Goal: Transaction & Acquisition: Purchase product/service

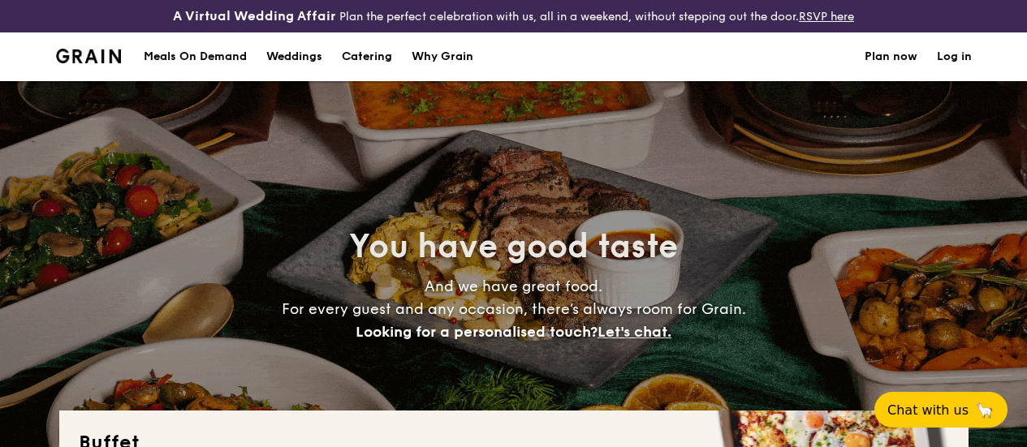
select select
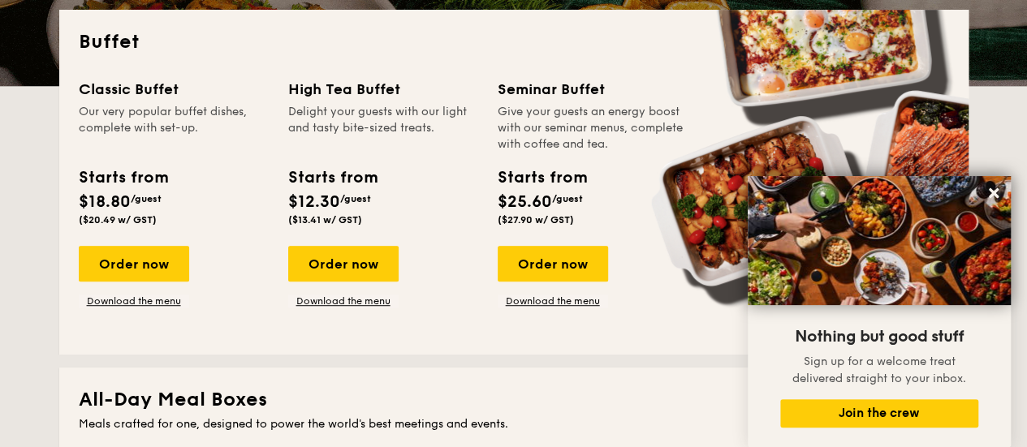
scroll to position [487, 0]
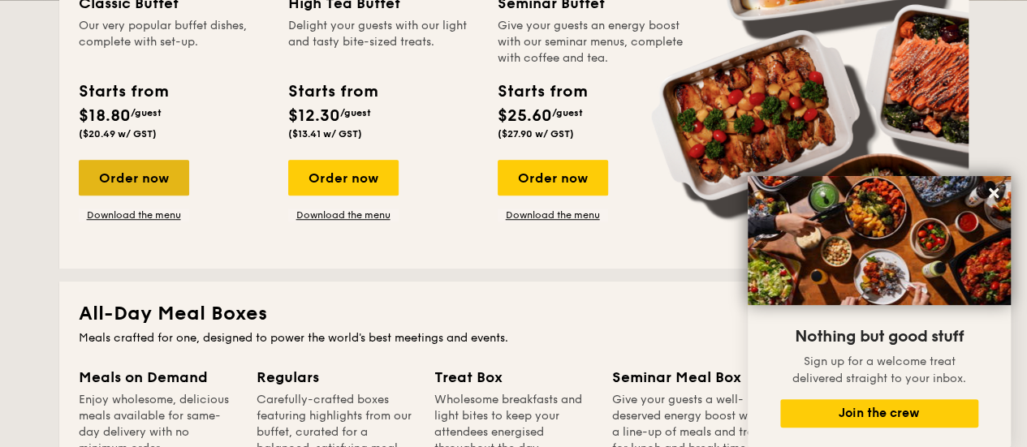
click at [140, 194] on div "Order now" at bounding box center [134, 178] width 110 height 36
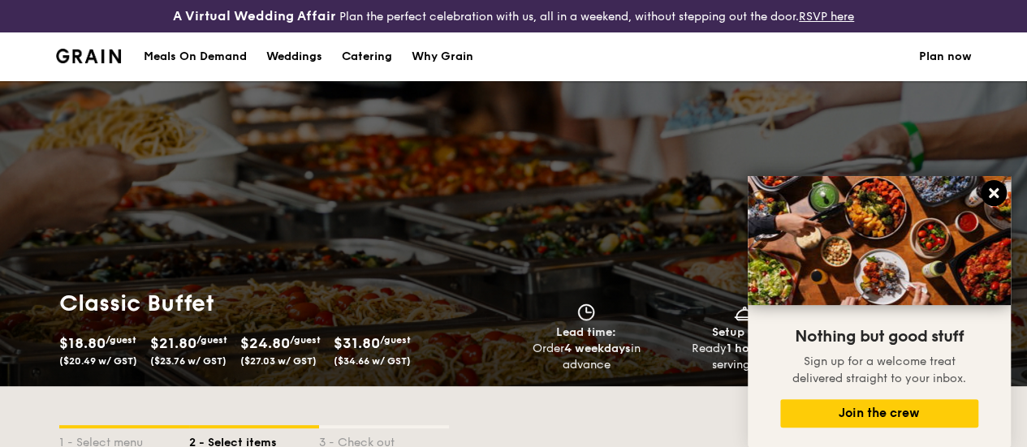
click at [986, 194] on button at bounding box center [994, 193] width 26 height 26
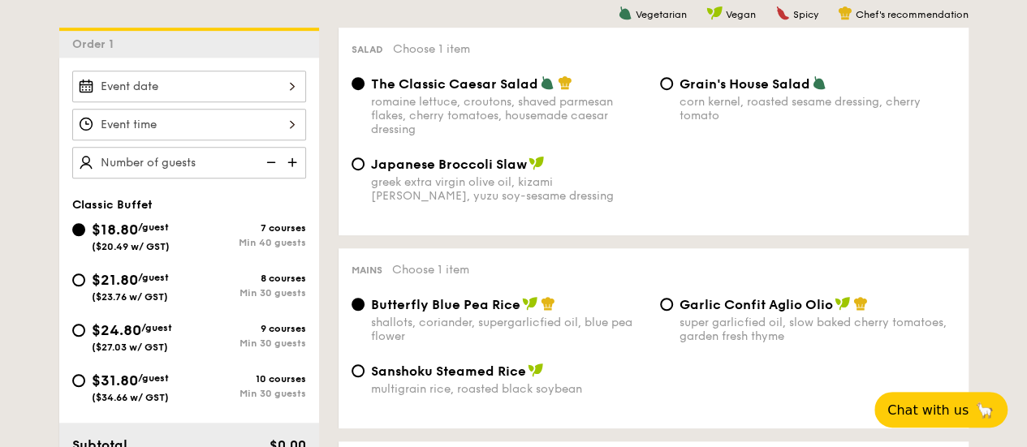
scroll to position [487, 0]
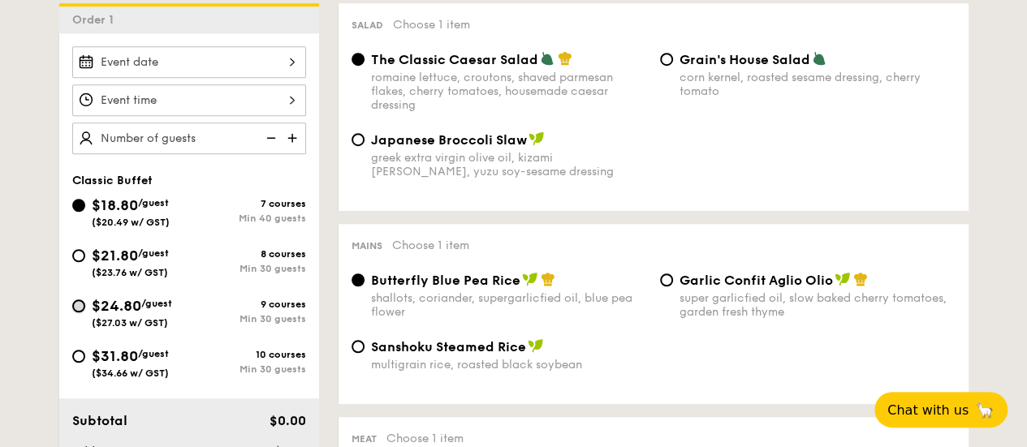
click at [76, 313] on input "$24.80 /guest ($27.03 w/ GST) 9 courses Min 30 guests" at bounding box center [78, 306] width 13 height 13
radio input "true"
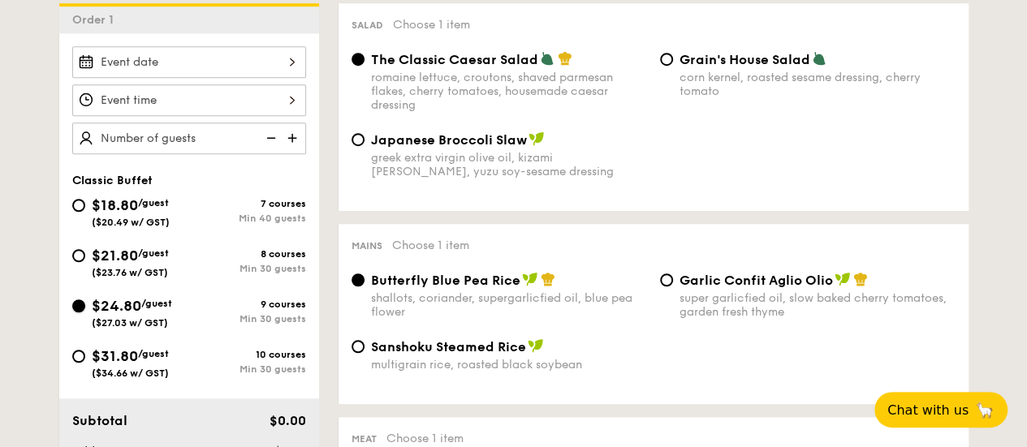
radio input "true"
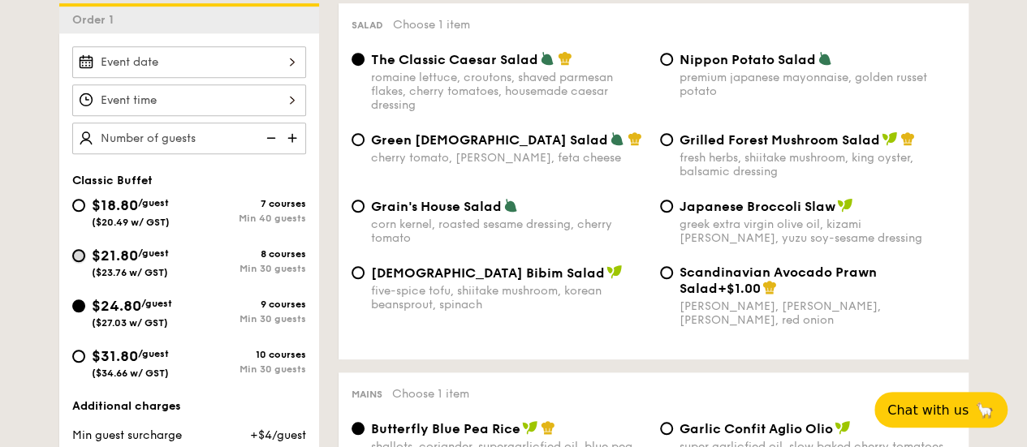
click at [74, 262] on input "$21.80 /guest ($23.76 w/ GST) 8 courses Min 30 guests" at bounding box center [78, 255] width 13 height 13
radio input "true"
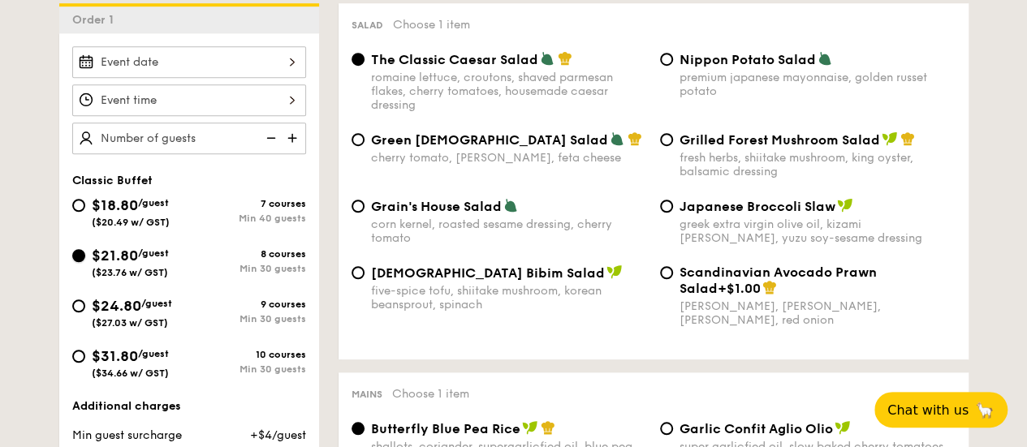
radio input "true"
click at [669, 66] on input "Nippon Potato Salad premium japanese mayonnaise, golden russet potato" at bounding box center [666, 59] width 13 height 13
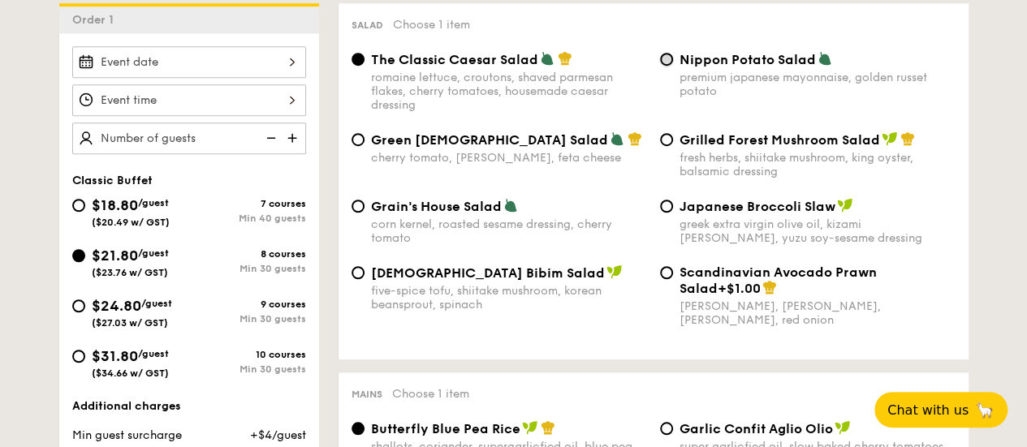
radio input "true"
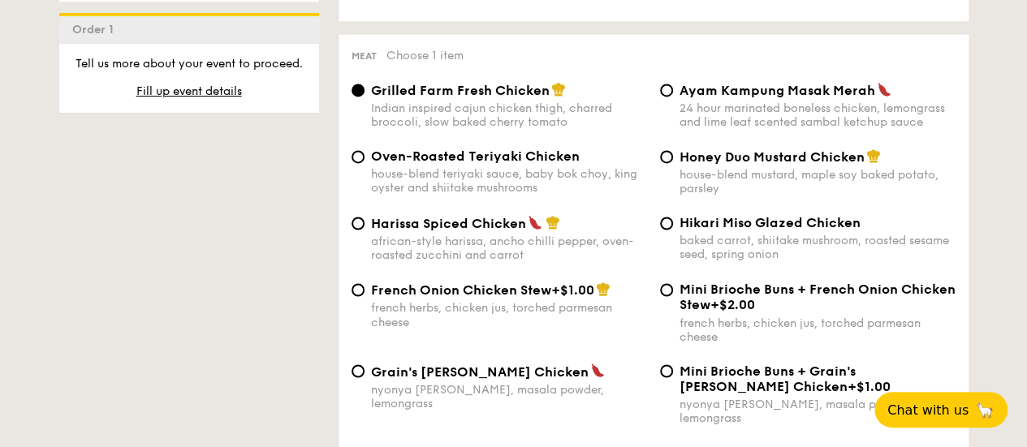
scroll to position [1299, 0]
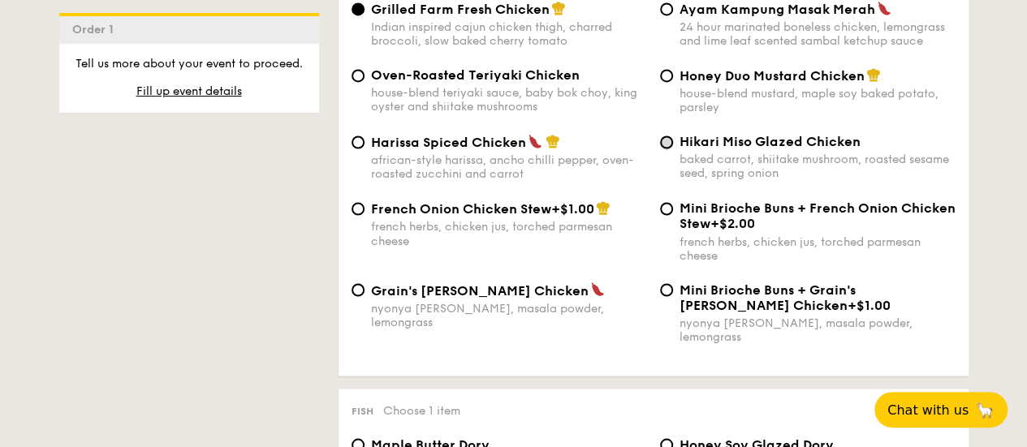
click at [669, 149] on input "Hikari Miso Glazed Chicken baked carrot, shiitake mushroom, roasted sesame seed…" at bounding box center [666, 142] width 13 height 13
radio input "true"
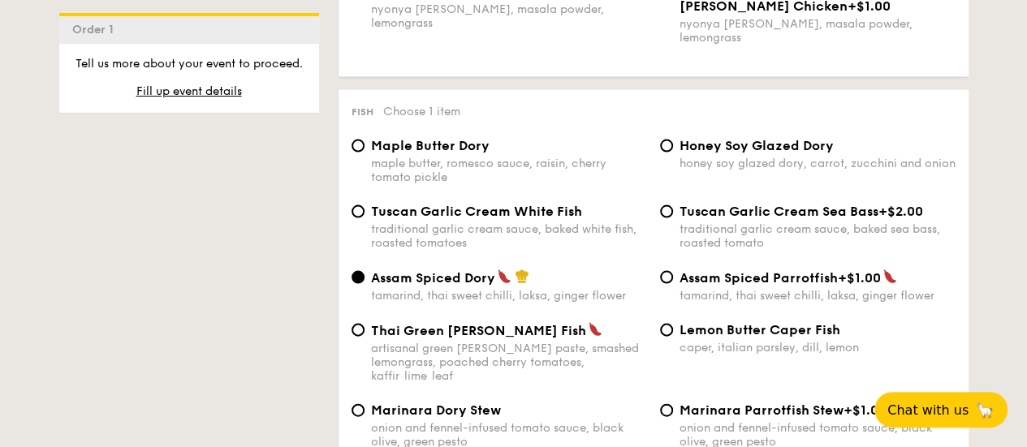
scroll to position [1624, 0]
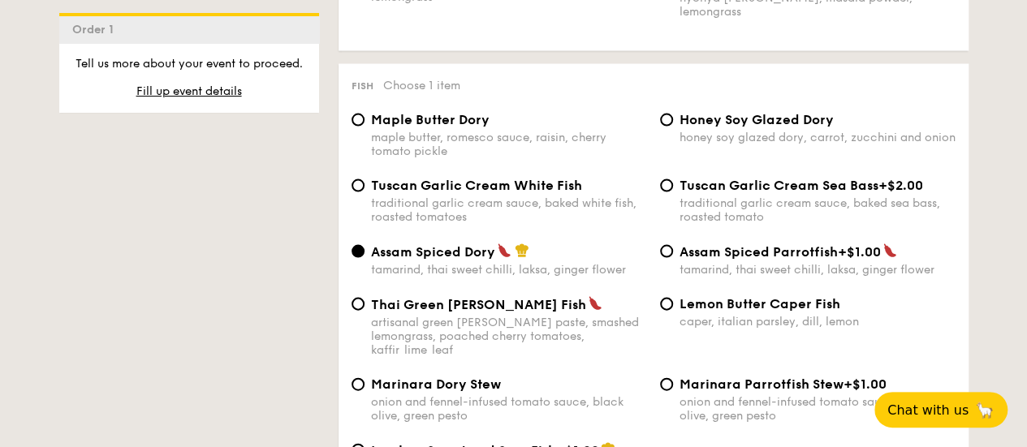
click at [352, 188] on div "Tuscan Garlic Cream White Fish traditional garlic cream sauce, baked white fish…" at bounding box center [499, 201] width 309 height 46
click at [360, 192] on input "Tuscan Garlic Cream White Fish traditional garlic cream sauce, baked white fish…" at bounding box center [358, 185] width 13 height 13
radio input "true"
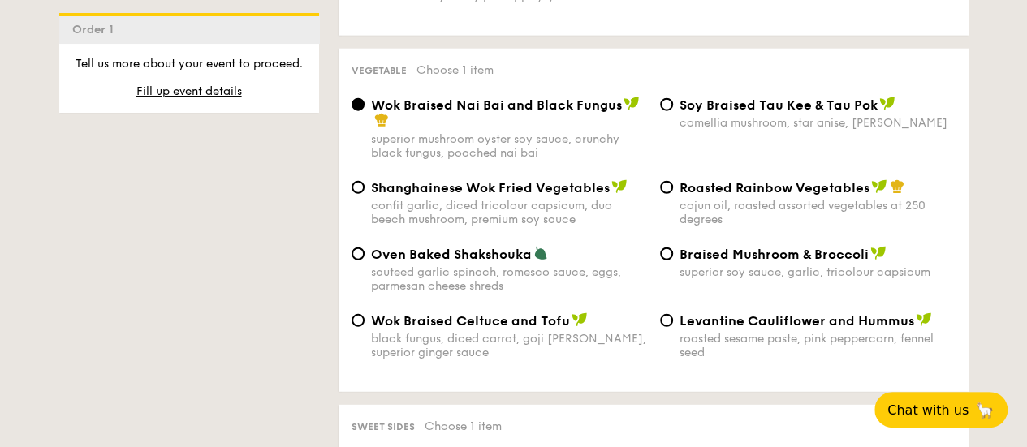
scroll to position [2111, 0]
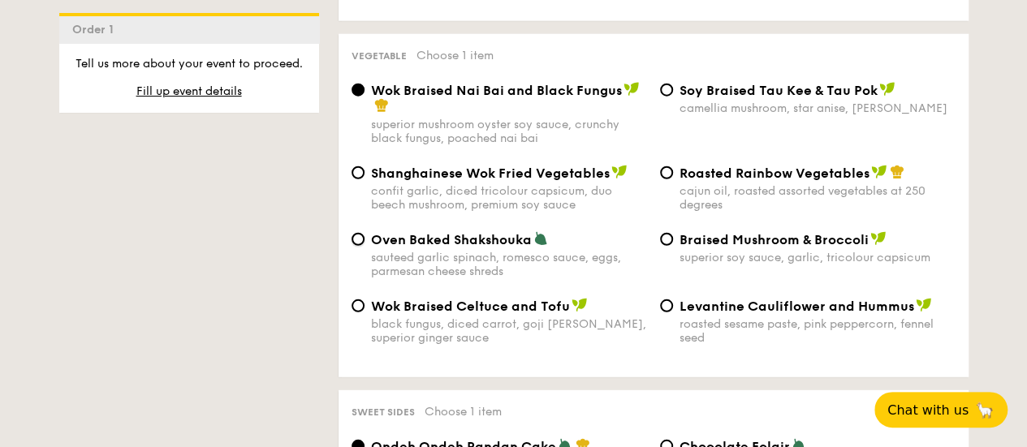
click at [362, 235] on input "Oven Baked Shakshouka sauteed garlic spinach, romesco sauce, eggs, parmesan che…" at bounding box center [358, 239] width 13 height 13
radio input "true"
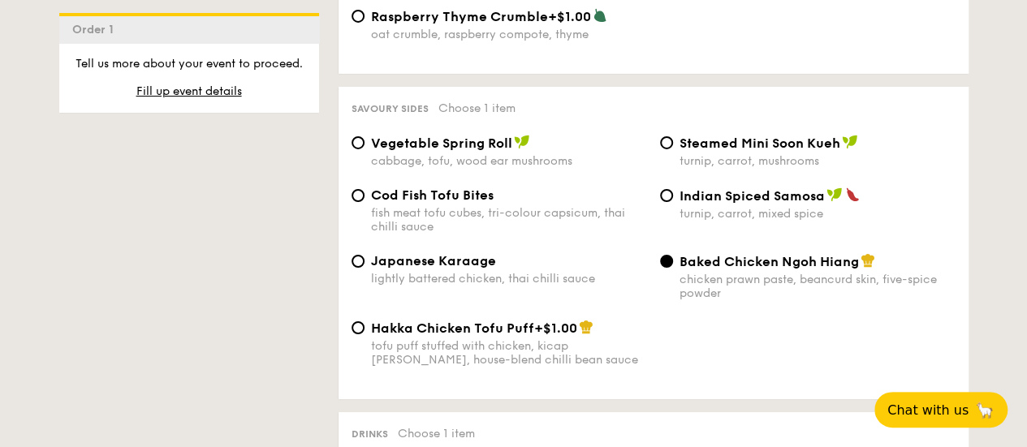
scroll to position [2842, 0]
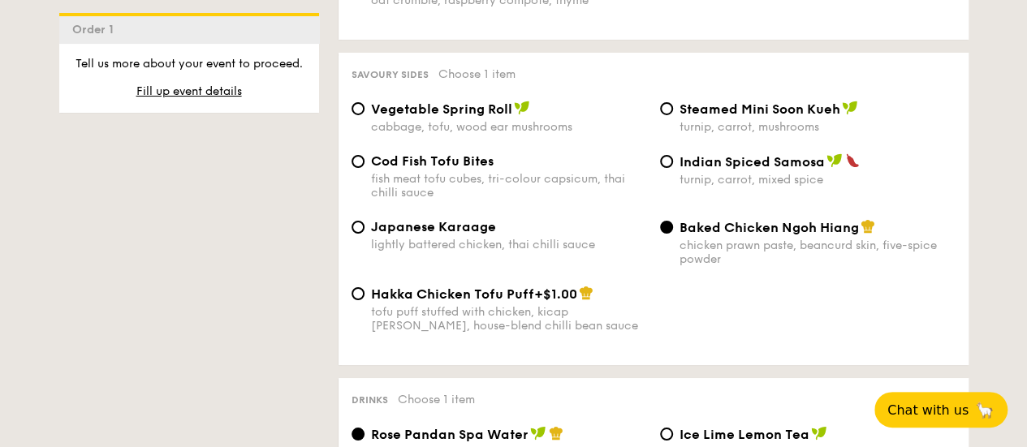
click at [680, 114] on span "Steamed Mini Soon Kueh" at bounding box center [760, 108] width 161 height 15
click at [673, 114] on input "Steamed Mini Soon Kueh turnip, carrot, mushrooms" at bounding box center [666, 108] width 13 height 13
radio input "true"
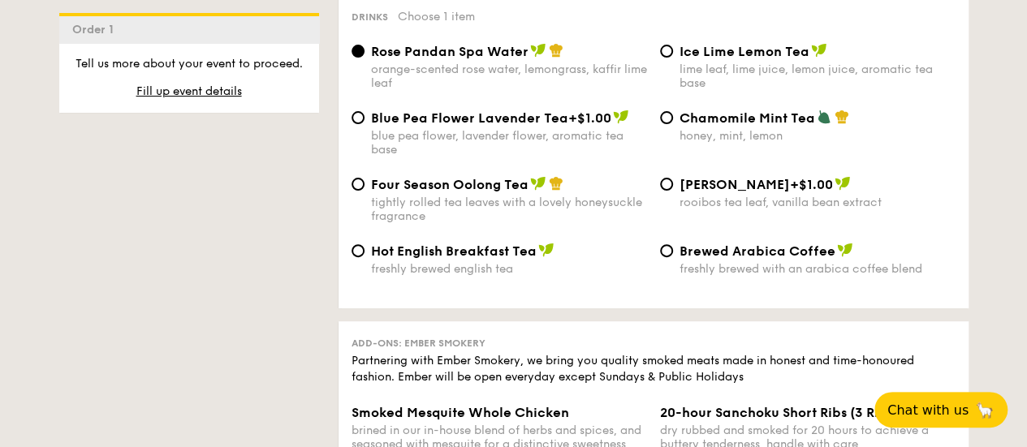
scroll to position [3166, 0]
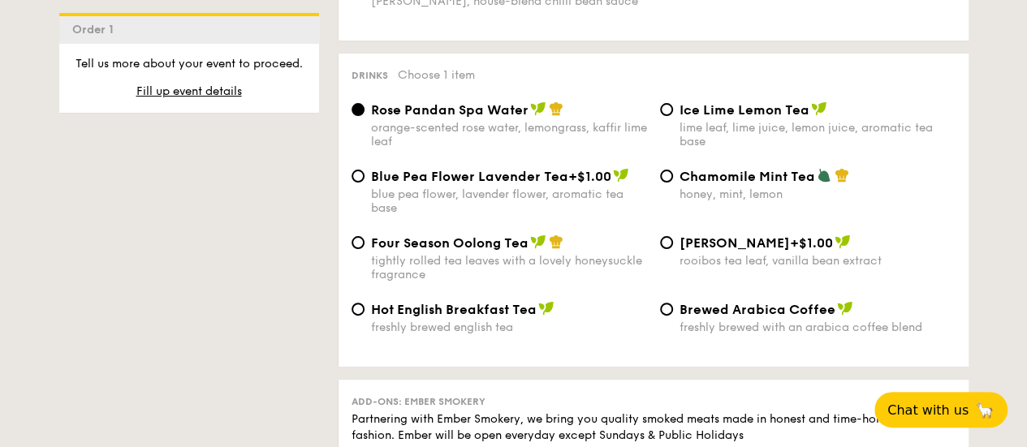
click at [674, 116] on div "Ice Lime Lemon Tea lime leaf, lime juice, lemon juice, aromatic tea base" at bounding box center [808, 124] width 309 height 47
click at [669, 116] on input "Ice Lime Lemon Tea lime leaf, lime juice, lemon juice, aromatic tea base" at bounding box center [666, 109] width 13 height 13
radio input "true"
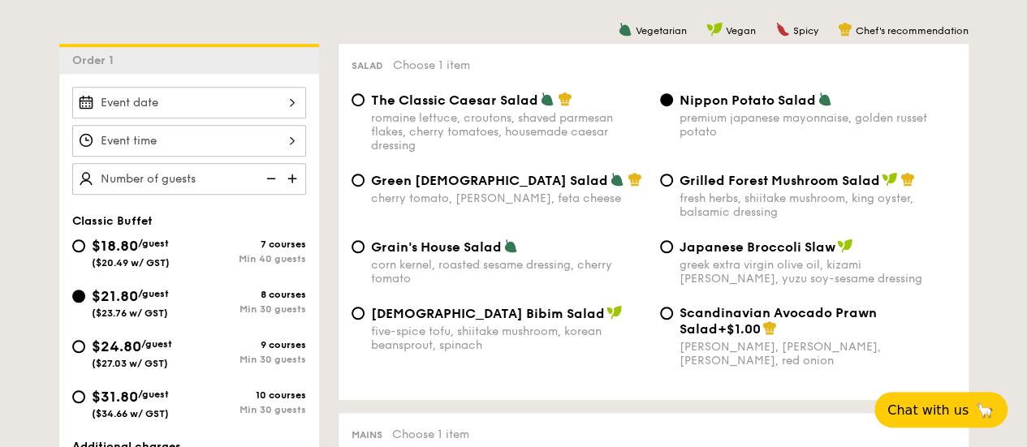
scroll to position [568, 0]
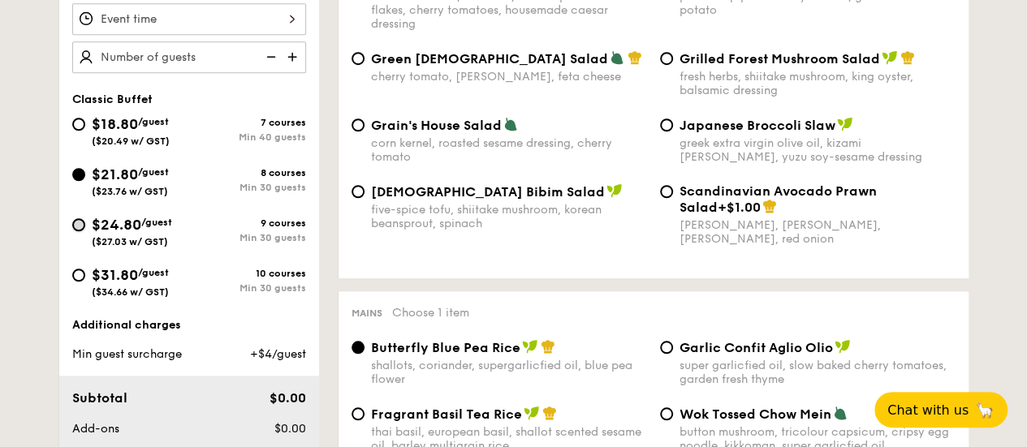
click at [78, 231] on input "$24.80 /guest ($27.03 w/ GST) 9 courses Min 30 guests" at bounding box center [78, 224] width 13 height 13
radio input "true"
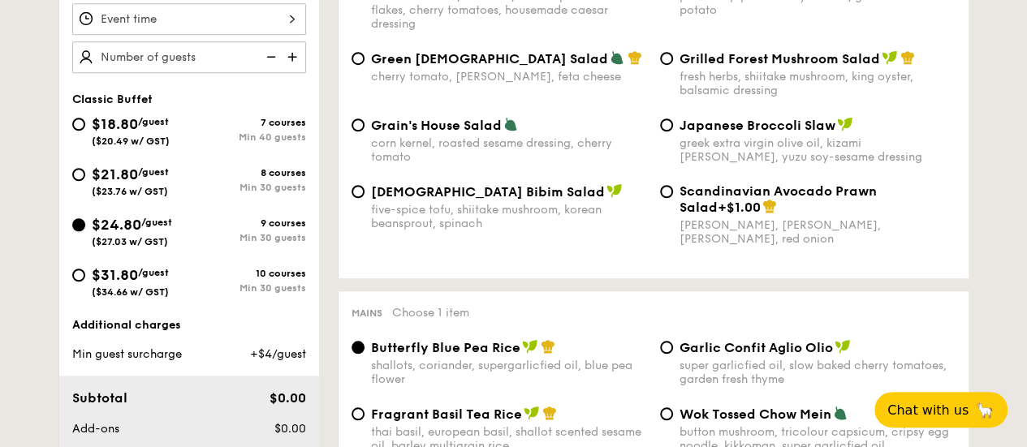
radio input "true"
radio input "false"
radio input "true"
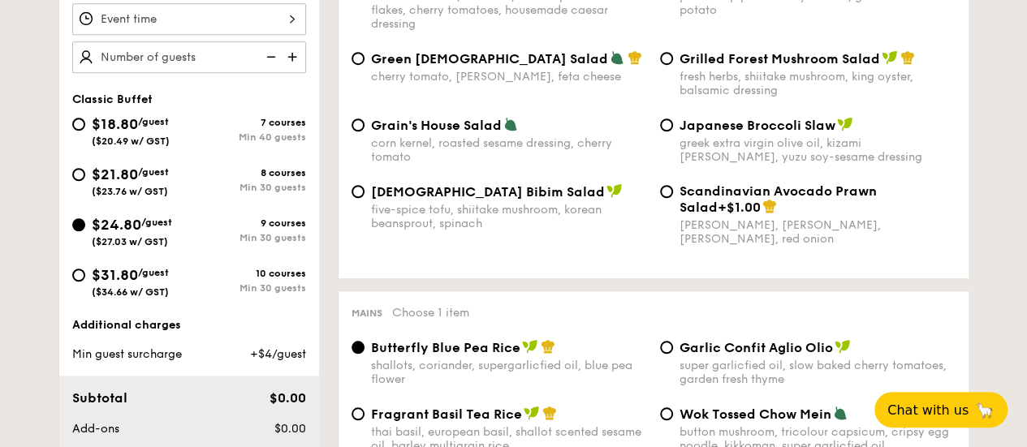
click at [294, 67] on img at bounding box center [294, 56] width 24 height 31
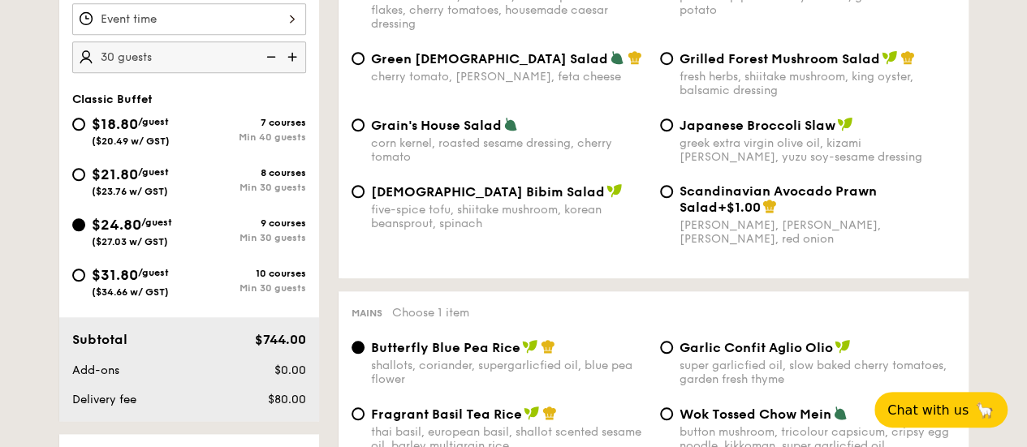
click at [294, 67] on img at bounding box center [294, 56] width 24 height 31
type input "40 guests"
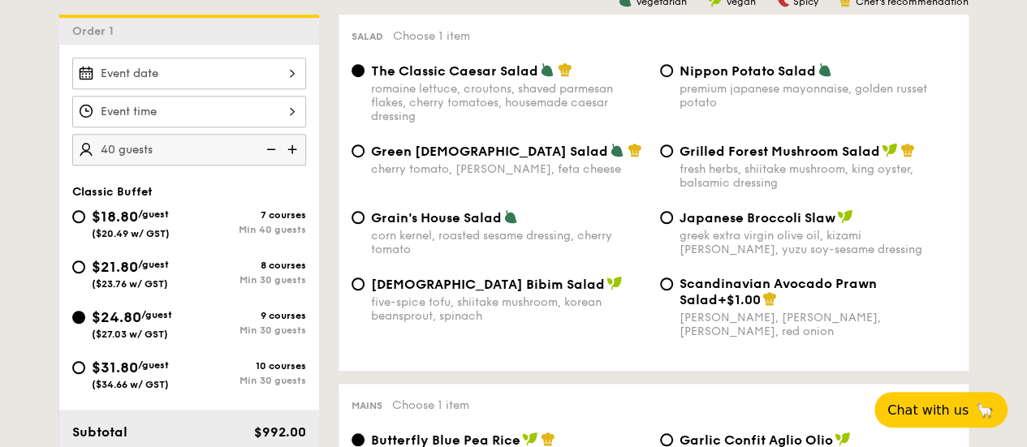
scroll to position [487, 0]
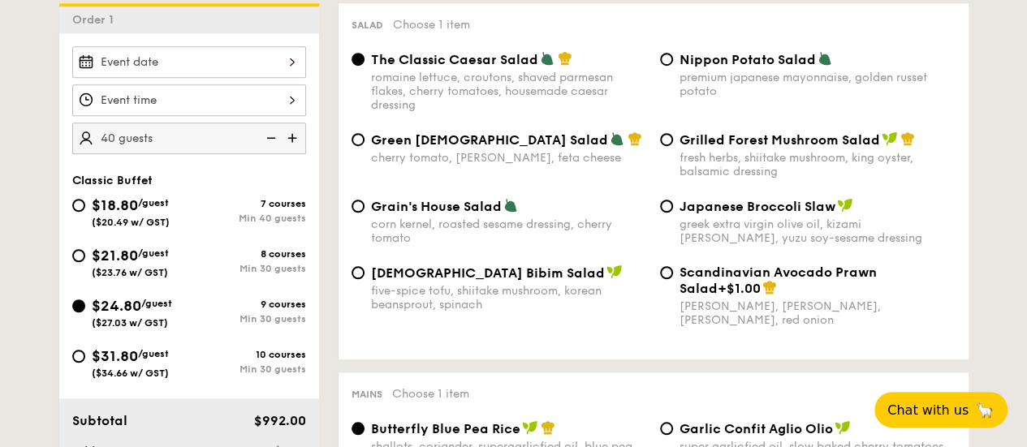
click at [284, 68] on div at bounding box center [189, 62] width 234 height 32
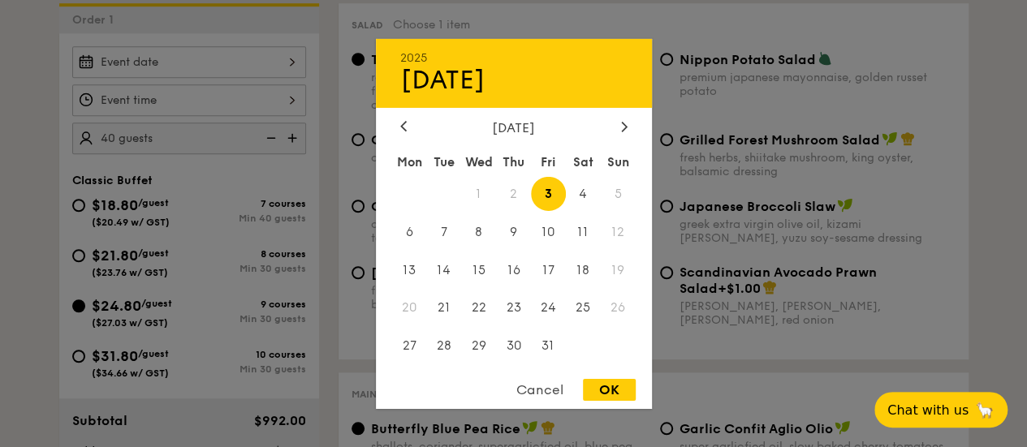
click at [634, 126] on div "[DATE]" at bounding box center [514, 126] width 276 height 15
click at [619, 126] on div at bounding box center [624, 126] width 15 height 15
click at [583, 199] on span "1" at bounding box center [583, 193] width 35 height 35
click at [602, 391] on div "OK" at bounding box center [609, 390] width 53 height 22
type input "[DATE]"
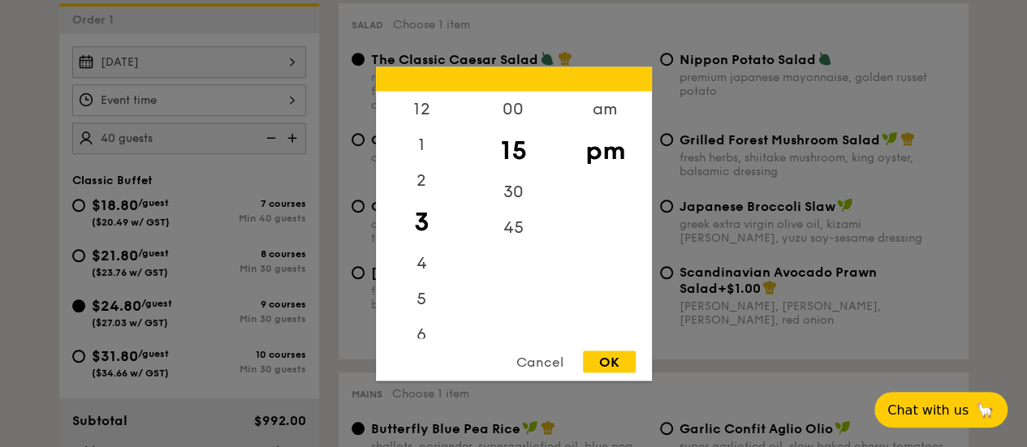
click at [248, 106] on div "12 1 2 3 4 5 6 7 8 9 10 11 00 15 30 45 am pm Cancel OK" at bounding box center [189, 100] width 234 height 32
click at [421, 151] on div "1" at bounding box center [422, 150] width 92 height 47
click at [521, 106] on div "00" at bounding box center [514, 114] width 92 height 47
click at [422, 104] on div "12" at bounding box center [422, 114] width 92 height 47
click at [511, 198] on div "30" at bounding box center [514, 197] width 92 height 47
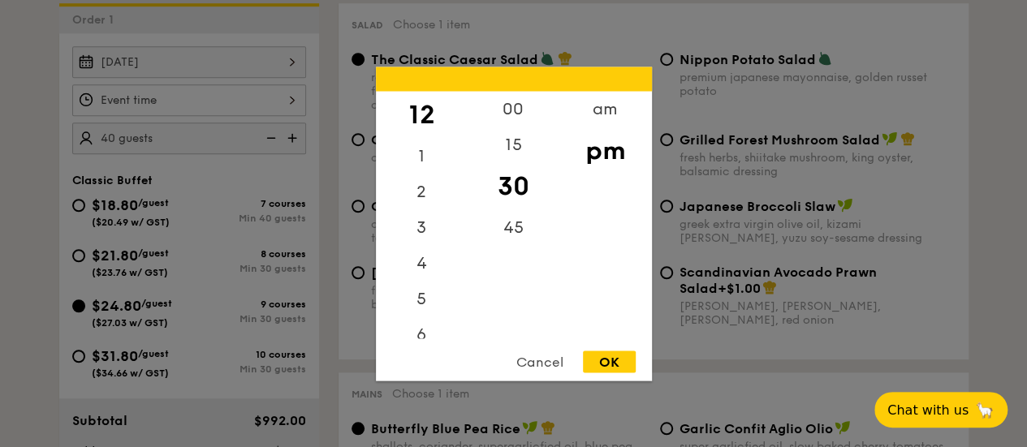
click at [620, 362] on div "OK" at bounding box center [609, 362] width 53 height 22
type input "12:30PM"
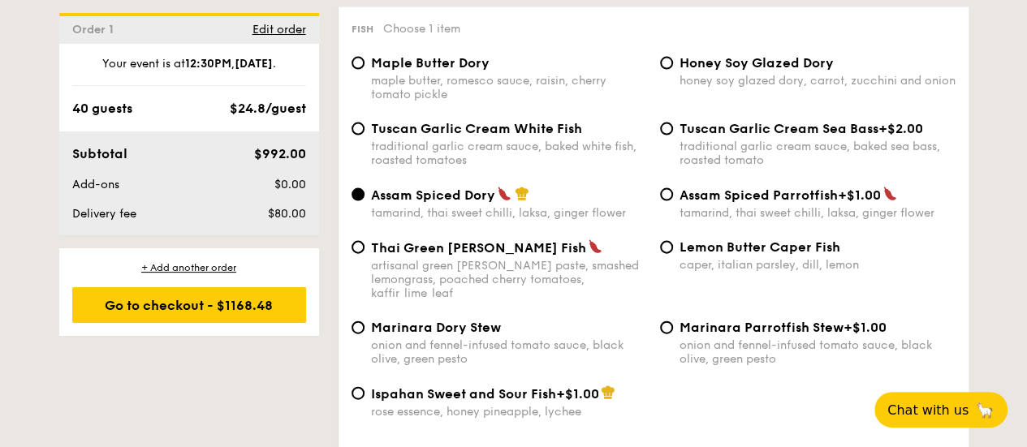
scroll to position [1705, 0]
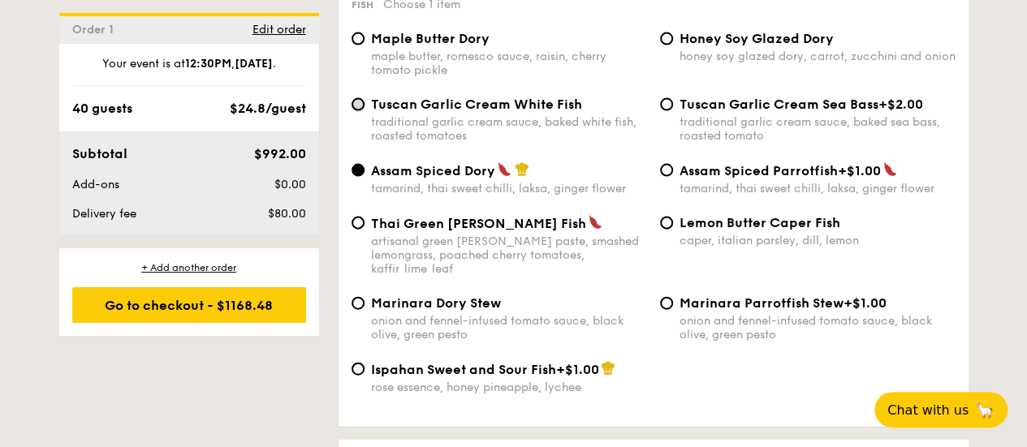
click at [356, 111] on input "Tuscan Garlic Cream White Fish traditional garlic cream sauce, baked white fish…" at bounding box center [358, 104] width 13 height 13
radio input "true"
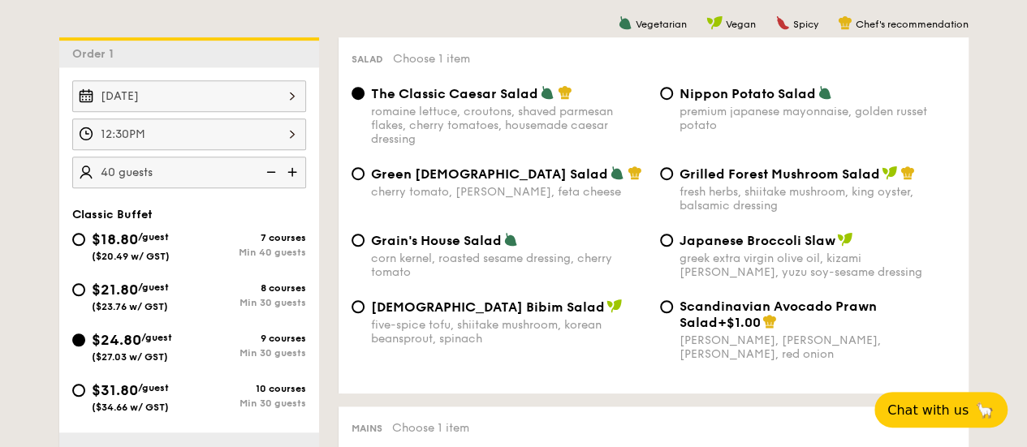
scroll to position [406, 0]
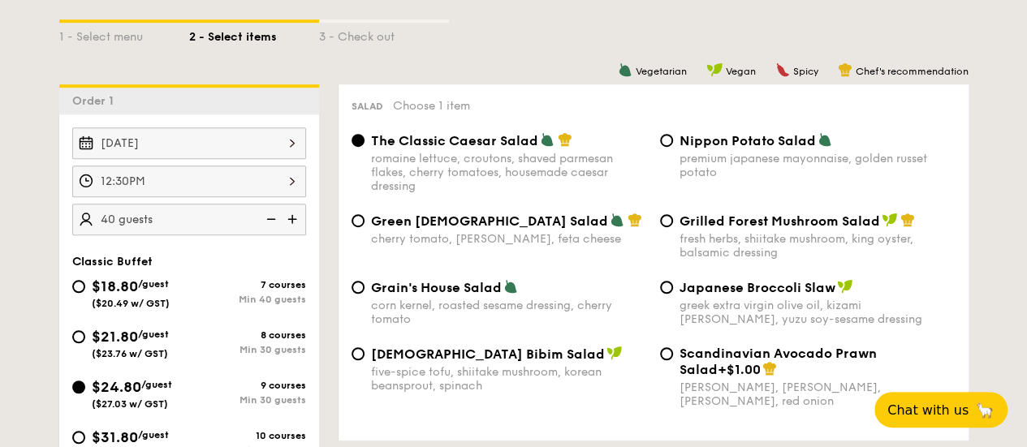
click at [667, 146] on div "Nippon Potato Salad premium japanese mayonnaise, golden russet potato" at bounding box center [808, 155] width 309 height 47
click at [669, 147] on input "Nippon Potato Salad premium japanese mayonnaise, golden russet potato" at bounding box center [666, 140] width 13 height 13
radio input "true"
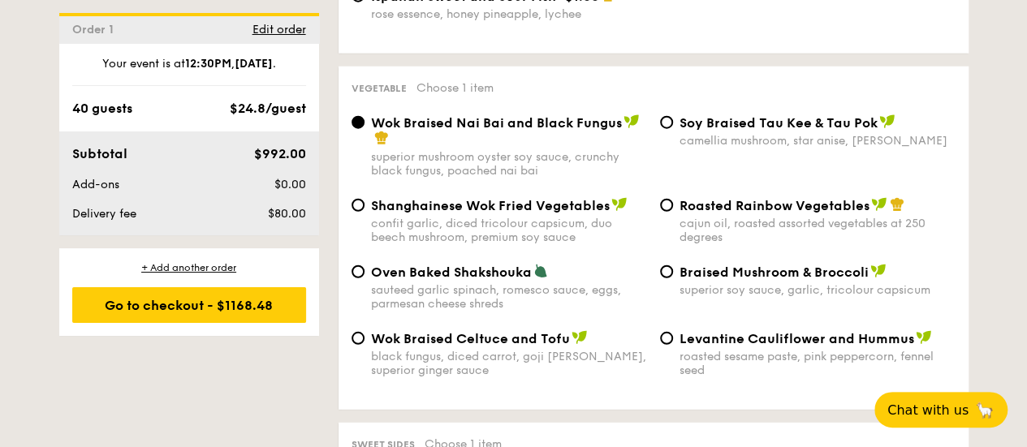
scroll to position [2111, 0]
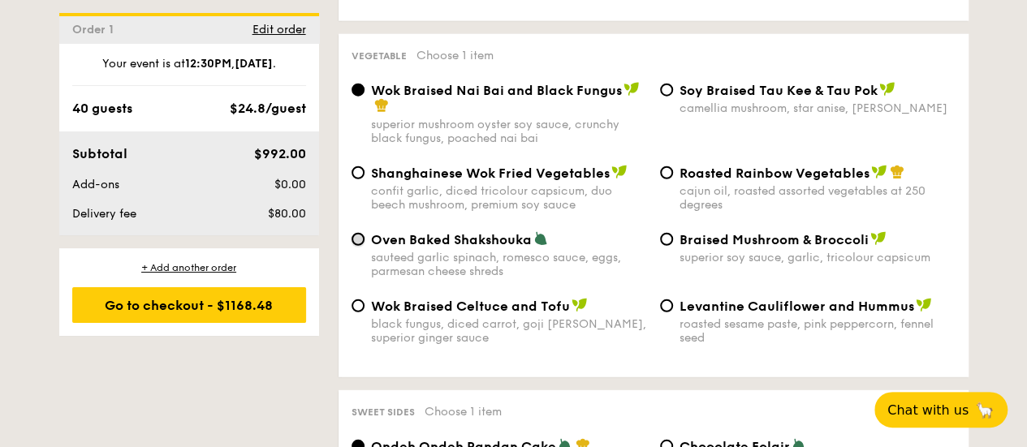
click at [362, 236] on input "Oven Baked Shakshouka sauteed garlic spinach, romesco sauce, eggs, parmesan che…" at bounding box center [358, 239] width 13 height 13
radio input "true"
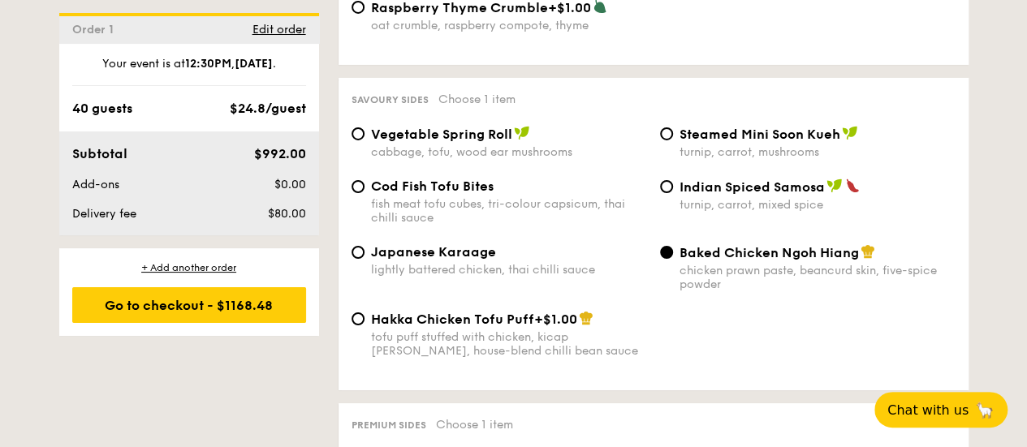
scroll to position [2842, 0]
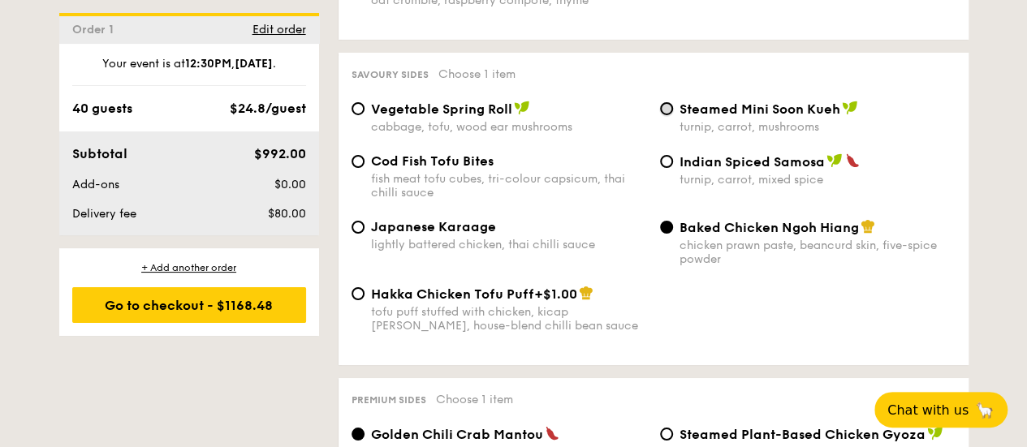
click at [661, 115] on input "Steamed Mini Soon Kueh turnip, carrot, mushrooms" at bounding box center [666, 108] width 13 height 13
radio input "true"
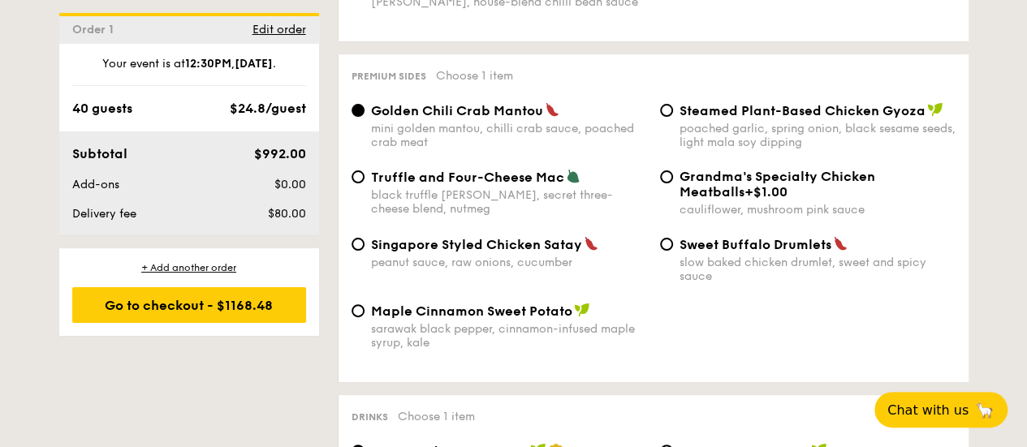
scroll to position [3166, 0]
click at [364, 188] on div "Truffle and Four-Cheese Mac black truffle [PERSON_NAME], secret three-cheese bl…" at bounding box center [499, 191] width 309 height 47
click at [353, 183] on input "Truffle and Four-Cheese Mac black truffle [PERSON_NAME], secret three-cheese bl…" at bounding box center [358, 176] width 13 height 13
radio input "true"
click at [356, 250] on input "Singapore Styled Chicken Satay peanut sauce, raw onions, cucumber" at bounding box center [358, 243] width 13 height 13
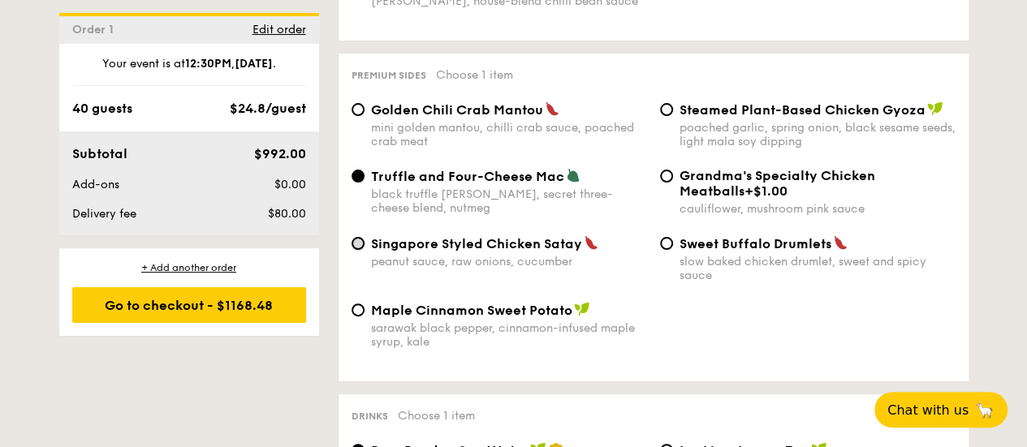
radio input "true"
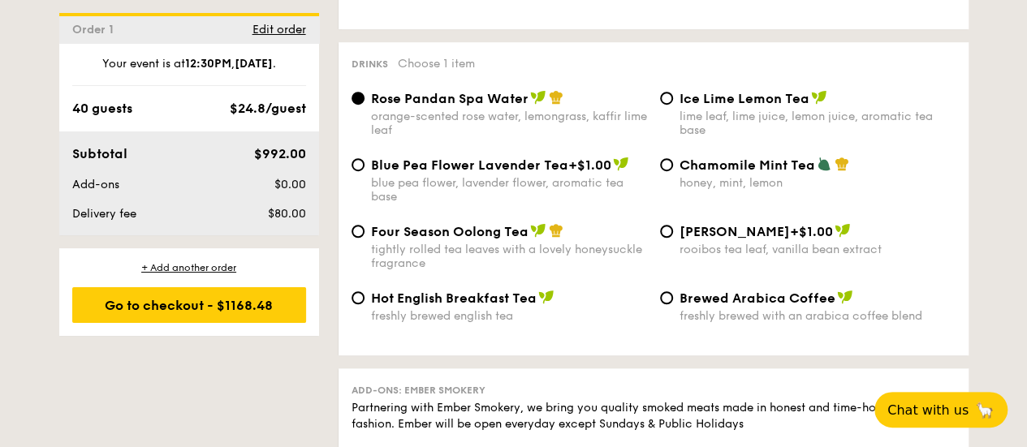
scroll to position [3572, 0]
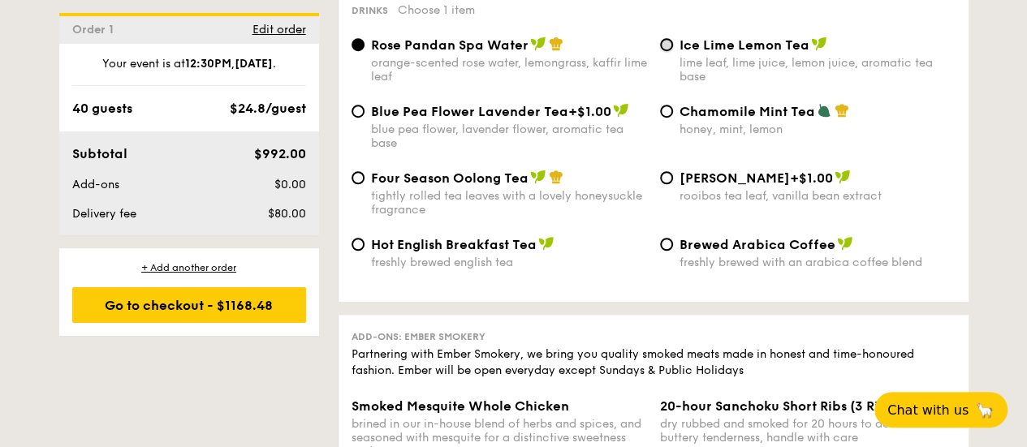
click at [665, 51] on input "Ice Lime Lemon Tea lime leaf, lime juice, lemon juice, aromatic tea base" at bounding box center [666, 44] width 13 height 13
radio input "true"
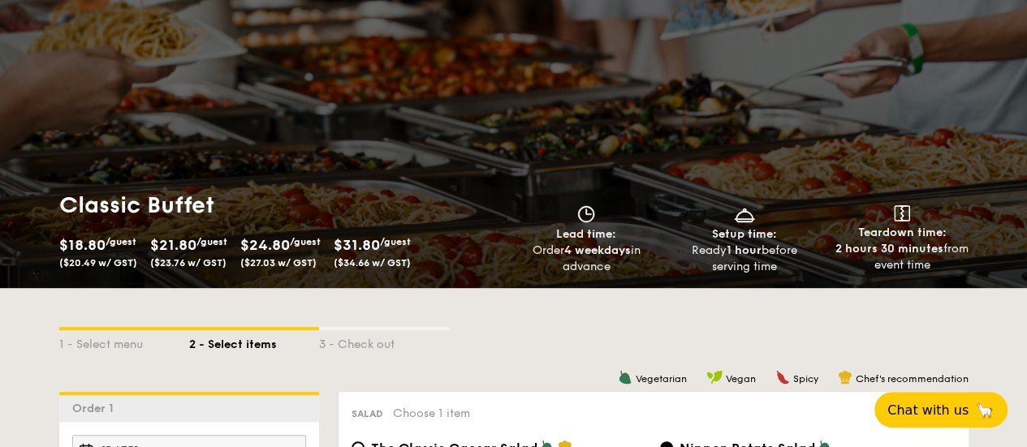
scroll to position [0, 0]
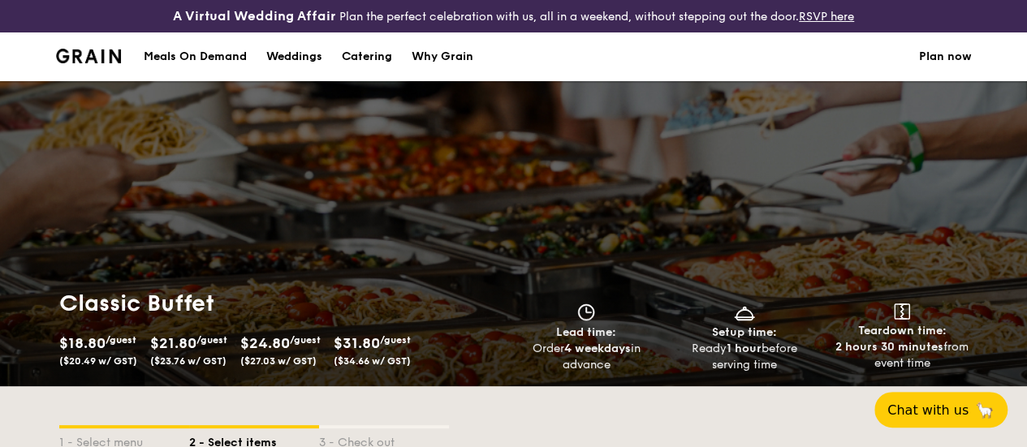
click at [380, 74] on div "Catering" at bounding box center [367, 56] width 50 height 49
select select
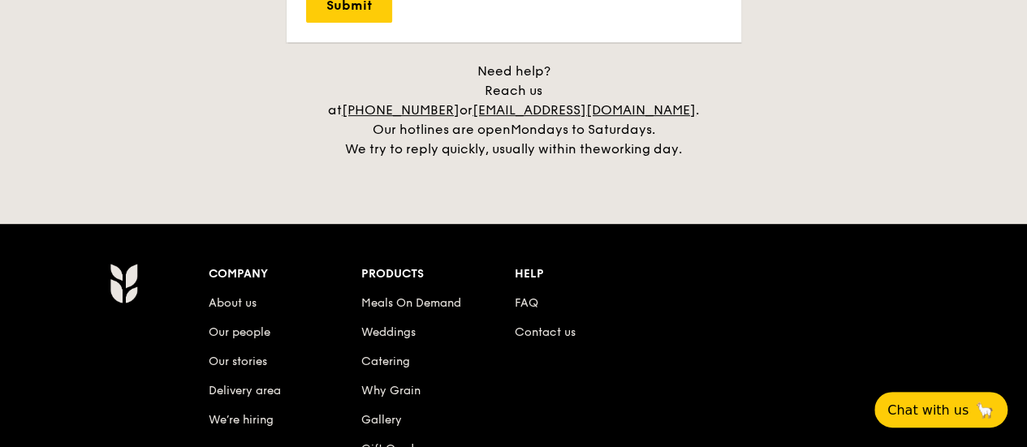
scroll to position [3491, 0]
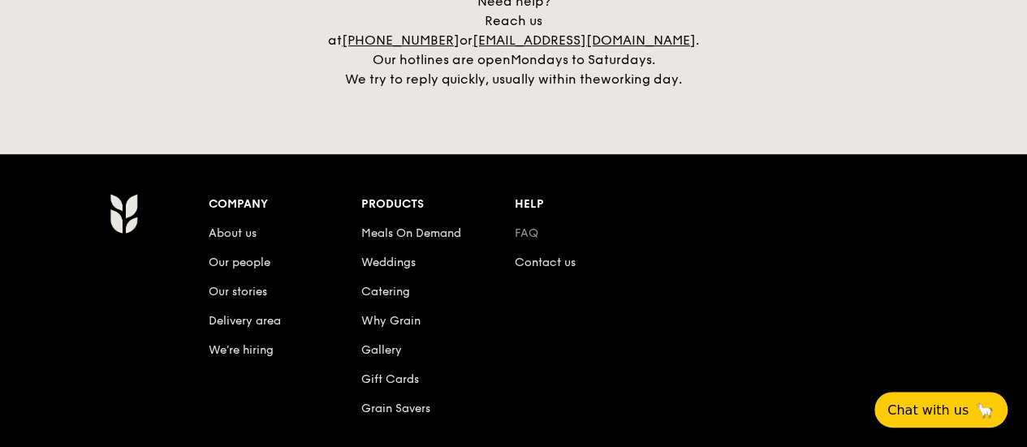
click at [522, 227] on link "FAQ" at bounding box center [527, 234] width 24 height 14
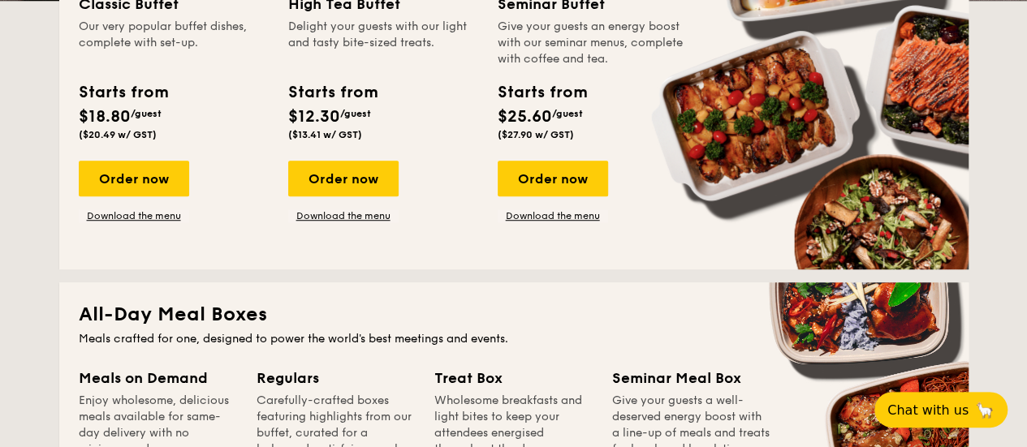
scroll to position [487, 0]
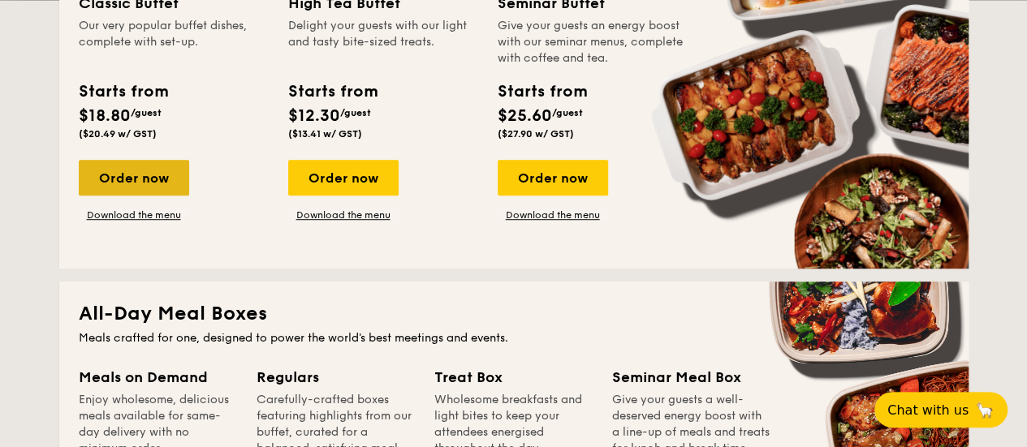
click at [138, 196] on div "Order now" at bounding box center [134, 178] width 110 height 36
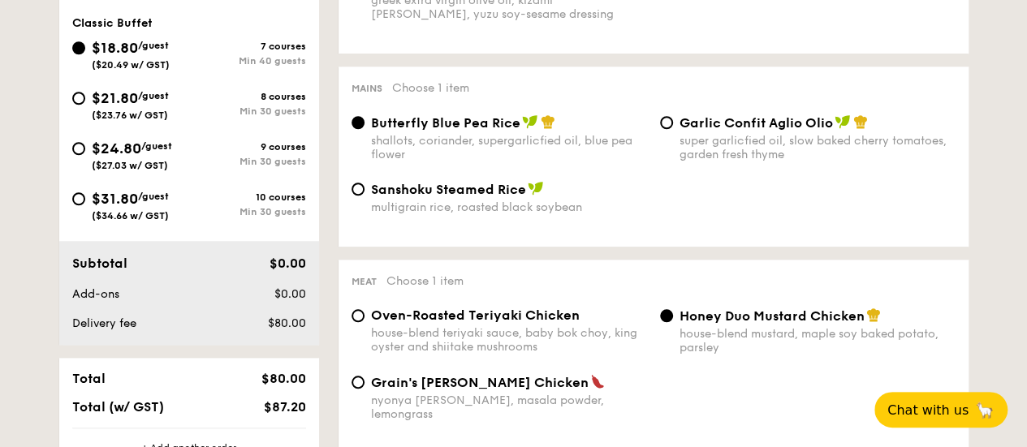
scroll to position [650, 0]
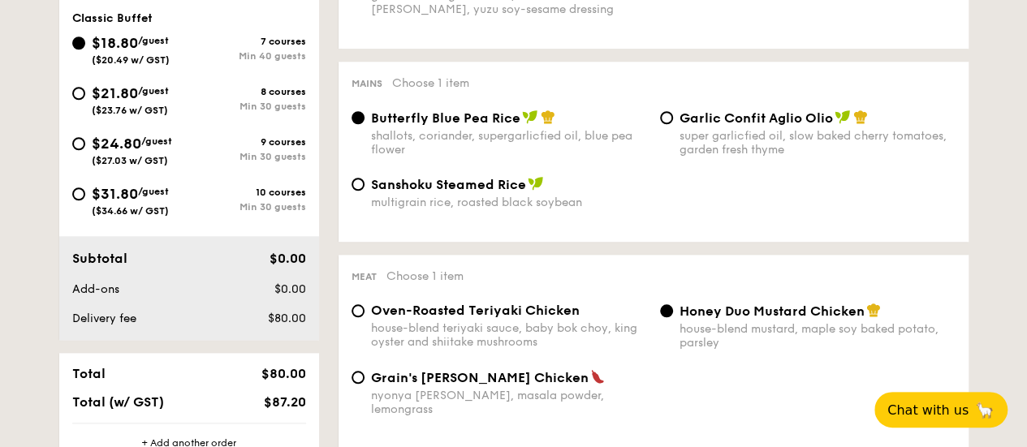
click at [84, 156] on div "$24.80 /guest ($27.03 w/ GST)" at bounding box center [130, 149] width 117 height 34
click at [84, 150] on input "$24.80 /guest ($27.03 w/ GST) 9 courses Min 30 guests" at bounding box center [78, 143] width 13 height 13
radio input "true"
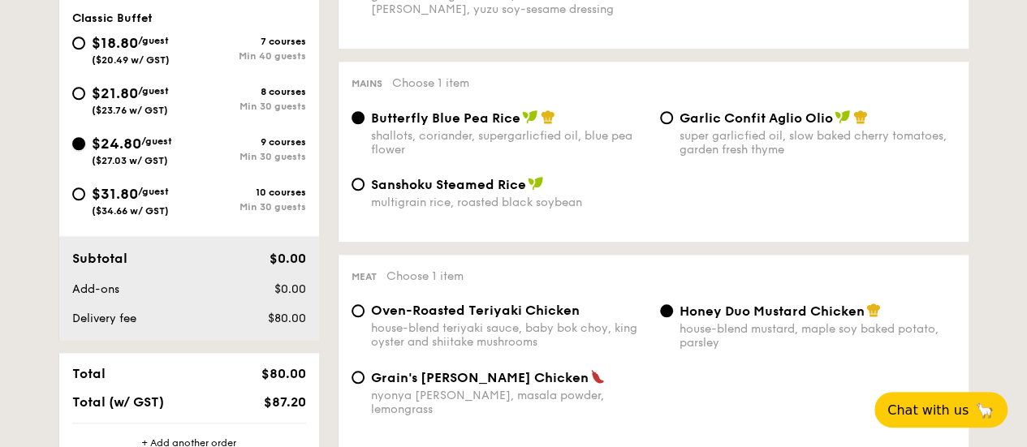
radio input "true"
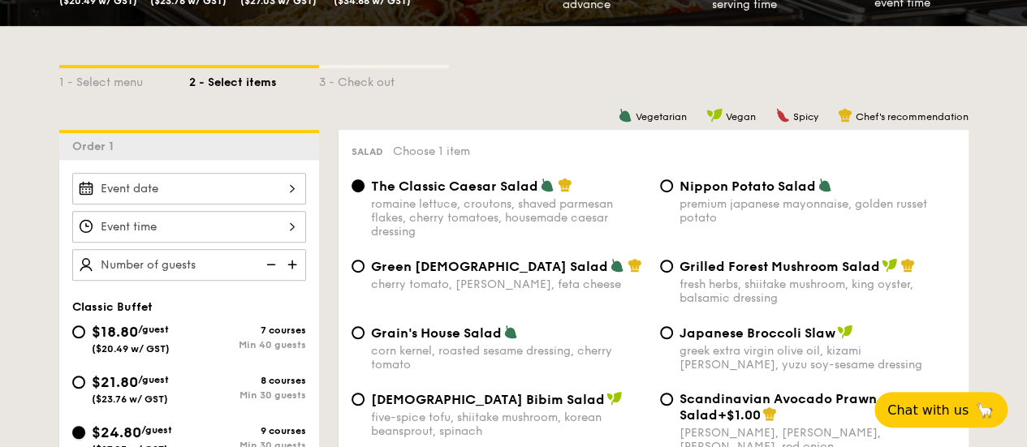
scroll to position [325, 0]
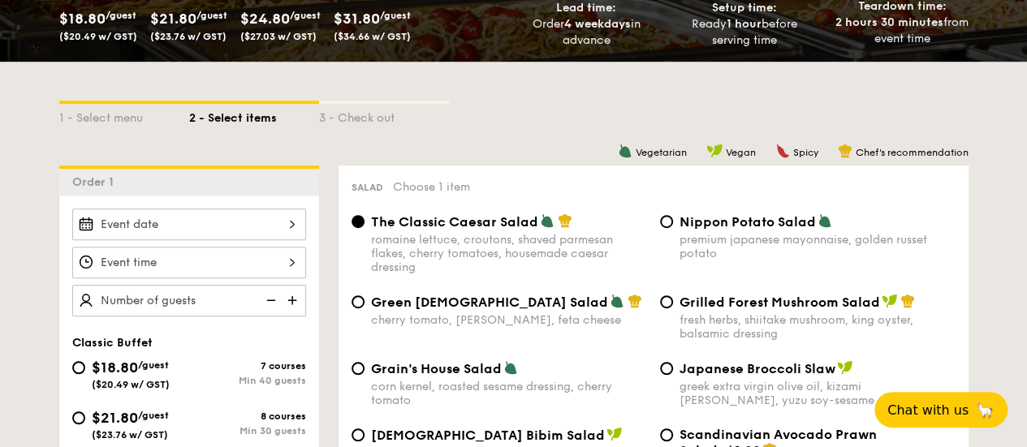
click at [291, 305] on img at bounding box center [294, 300] width 24 height 31
click at [291, 309] on img at bounding box center [294, 300] width 24 height 31
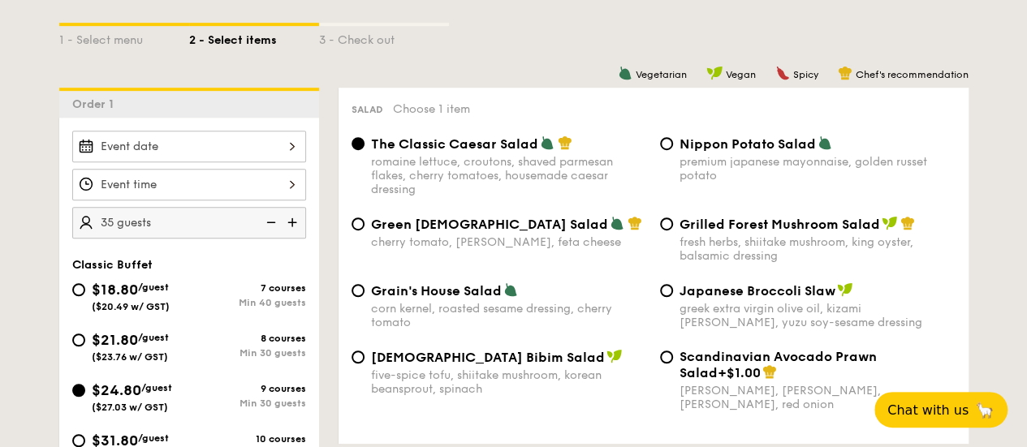
scroll to position [487, 0]
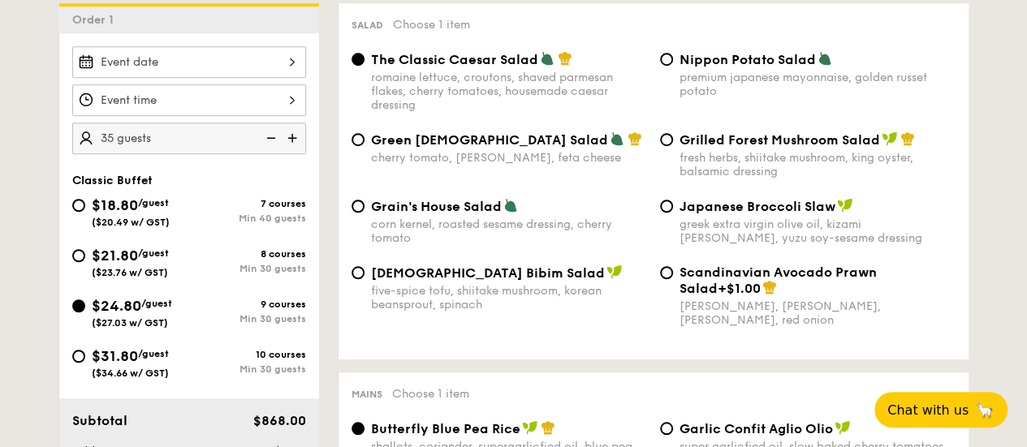
click at [295, 148] on img at bounding box center [294, 138] width 24 height 31
click at [296, 148] on img at bounding box center [294, 138] width 24 height 31
type input "45 guests"
click at [83, 363] on input "$31.80 /guest ($34.66 w/ GST) 10 courses Min 30 guests" at bounding box center [78, 356] width 13 height 13
radio input "true"
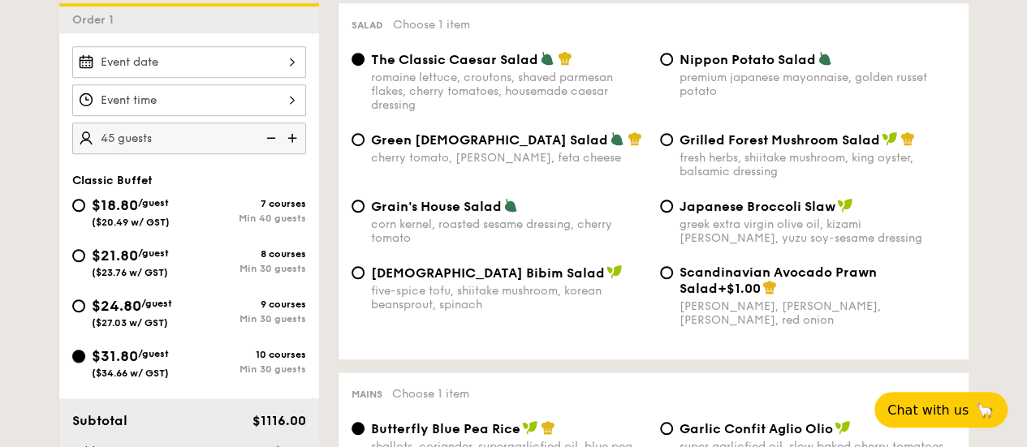
radio input "true"
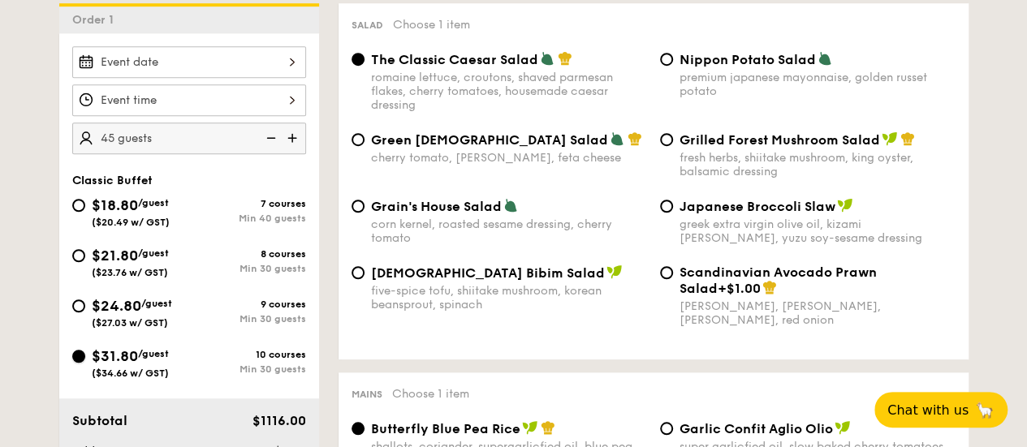
radio input "true"
click at [271, 153] on img at bounding box center [269, 138] width 24 height 31
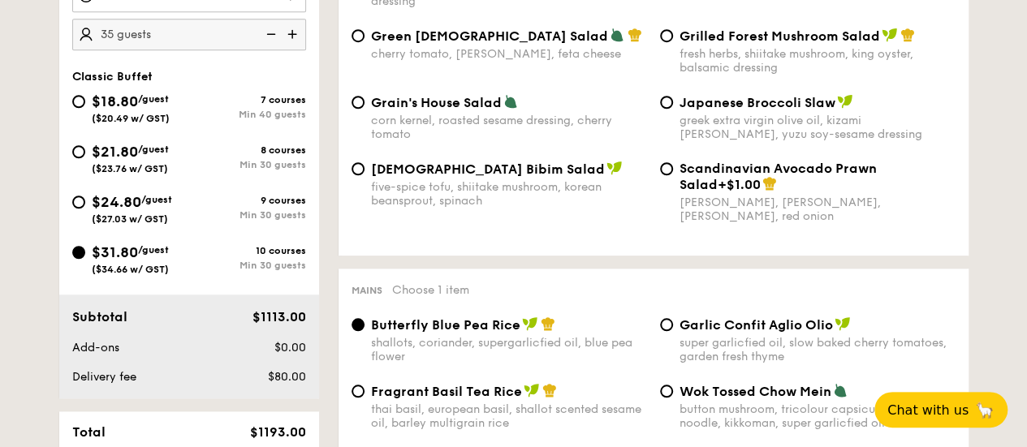
scroll to position [568, 0]
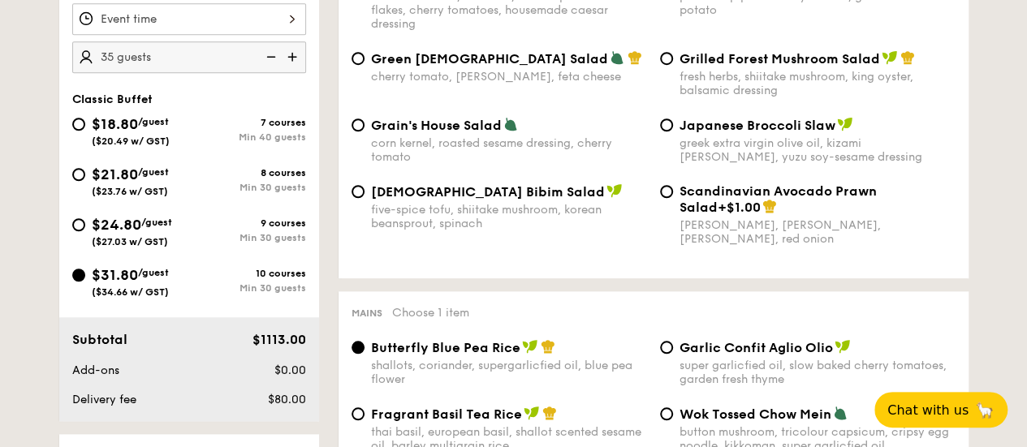
click at [296, 69] on img at bounding box center [294, 56] width 24 height 31
type input "40 guests"
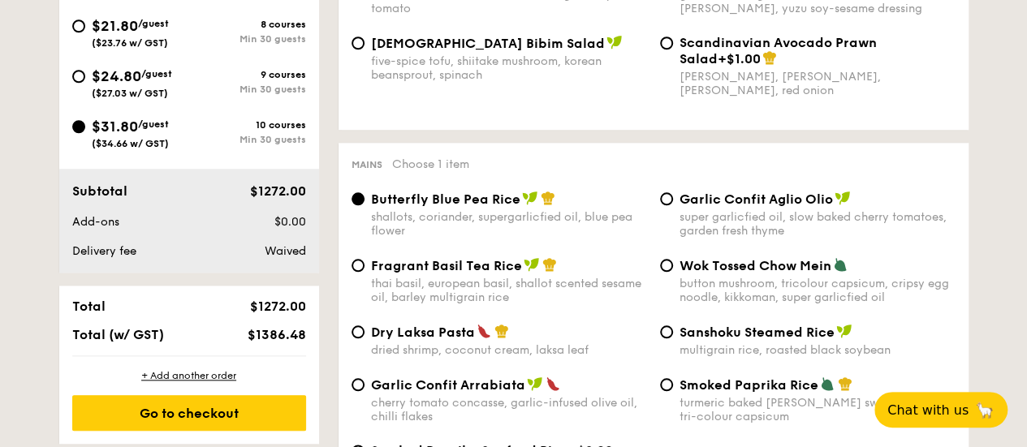
scroll to position [731, 0]
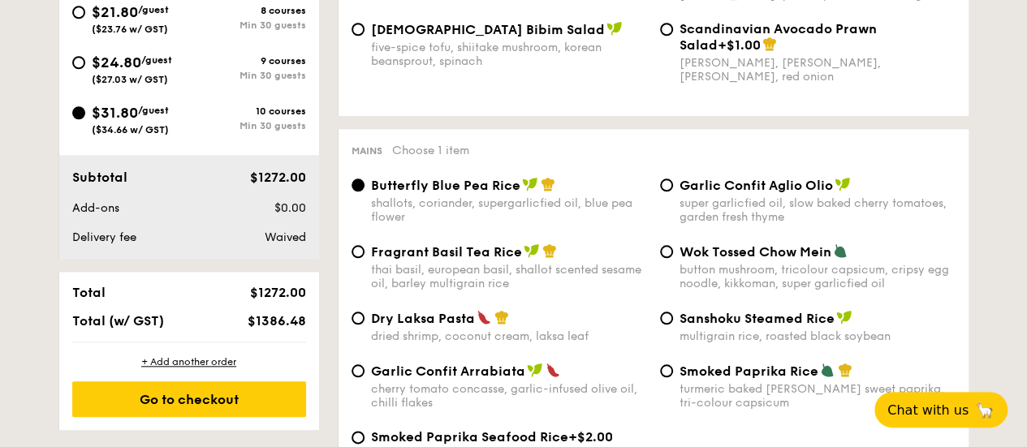
click at [85, 73] on div "$24.80 /guest ($27.03 w/ GST)" at bounding box center [130, 68] width 117 height 34
click at [85, 69] on input "$24.80 /guest ($27.03 w/ GST) 9 courses Min 30 guests" at bounding box center [78, 62] width 13 height 13
radio input "true"
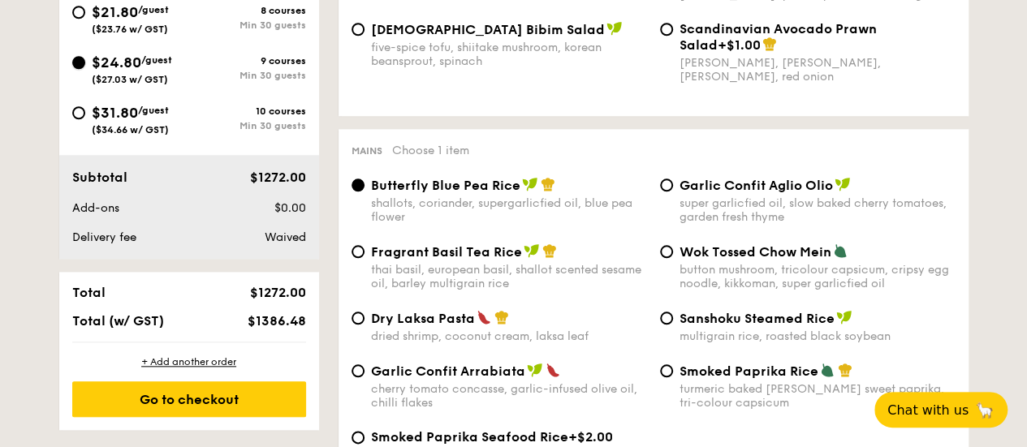
radio input "true"
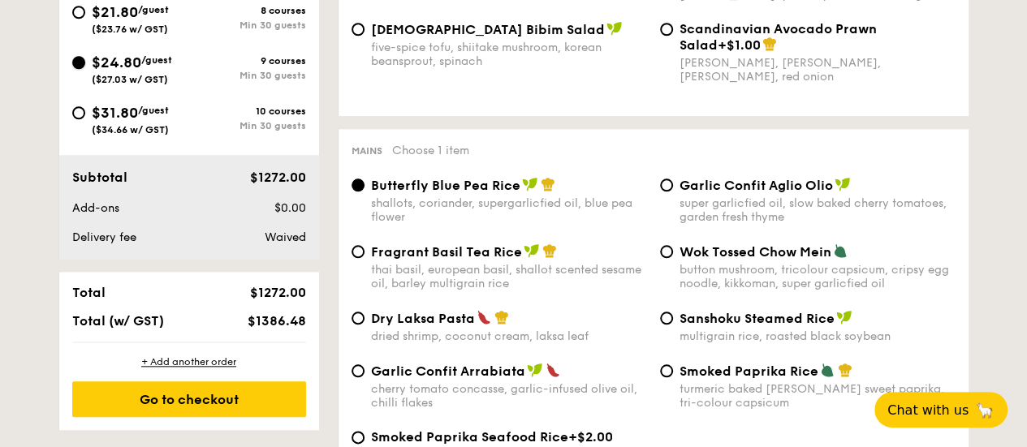
radio input "true"
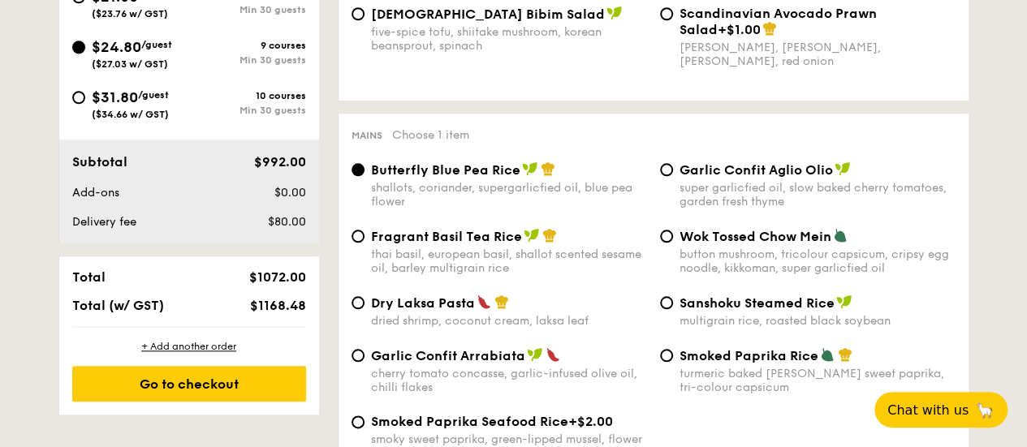
scroll to position [812, 0]
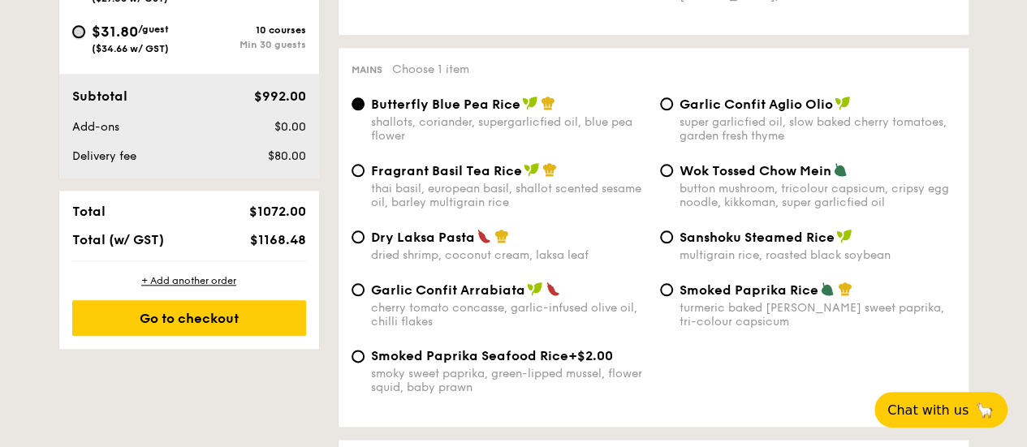
click at [78, 38] on input "$31.80 /guest ($34.66 w/ GST) 10 courses Min 30 guests" at bounding box center [78, 31] width 13 height 13
radio input "true"
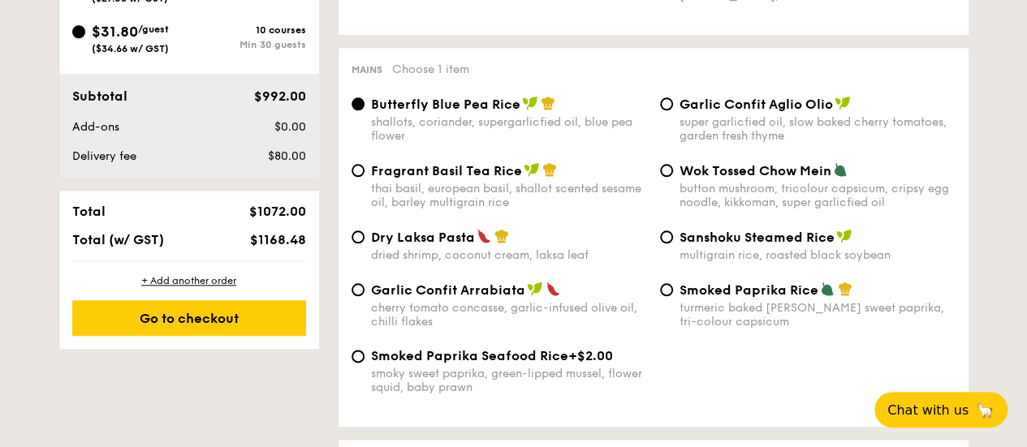
radio input "true"
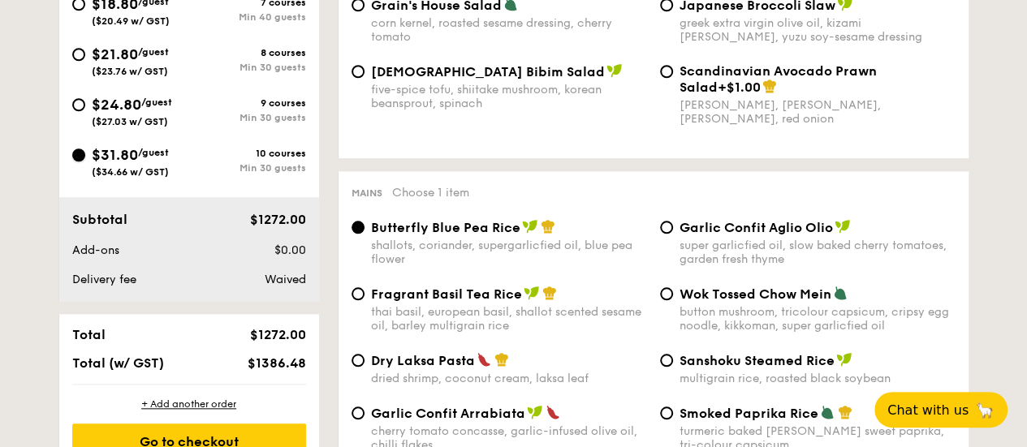
scroll to position [650, 0]
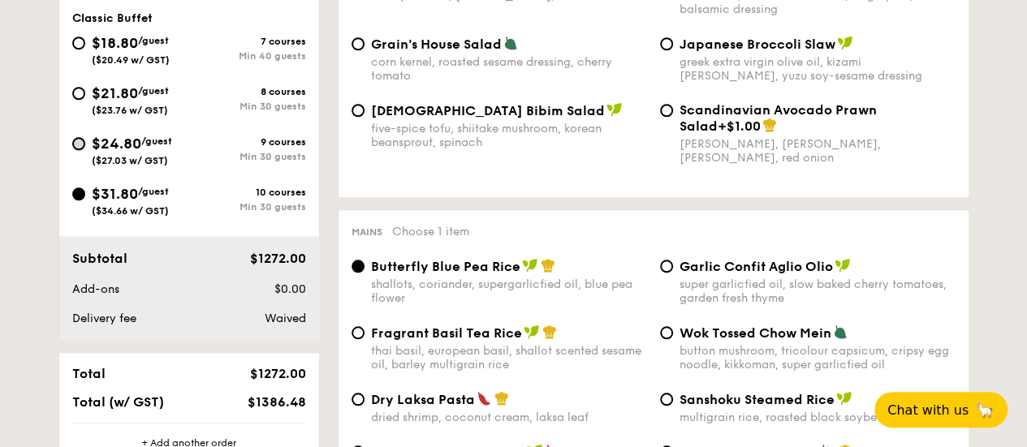
click at [84, 150] on input "$24.80 /guest ($27.03 w/ GST) 9 courses Min 30 guests" at bounding box center [78, 143] width 13 height 13
radio input "true"
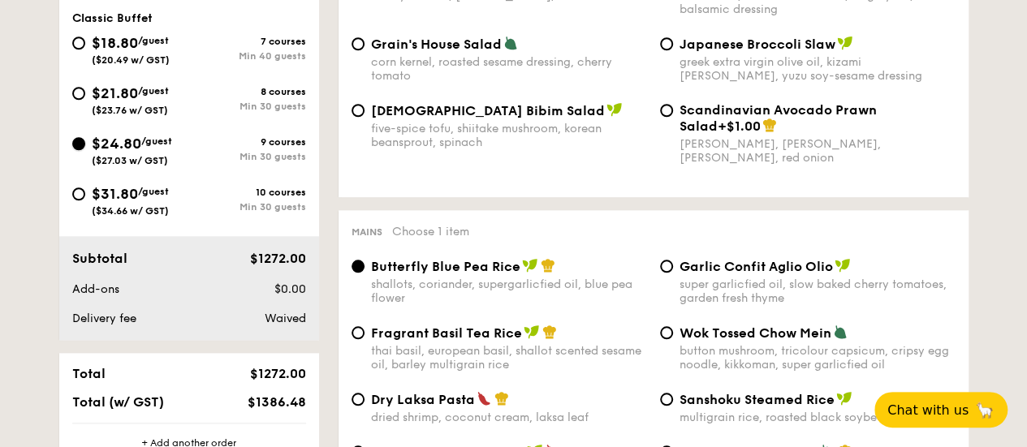
radio input "true"
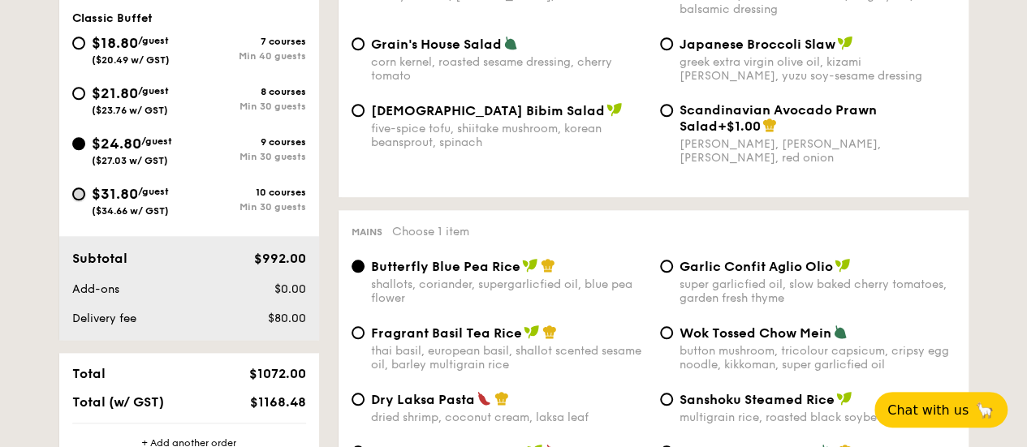
click at [75, 201] on input "$31.80 /guest ($34.66 w/ GST) 10 courses Min 30 guests" at bounding box center [78, 194] width 13 height 13
radio input "true"
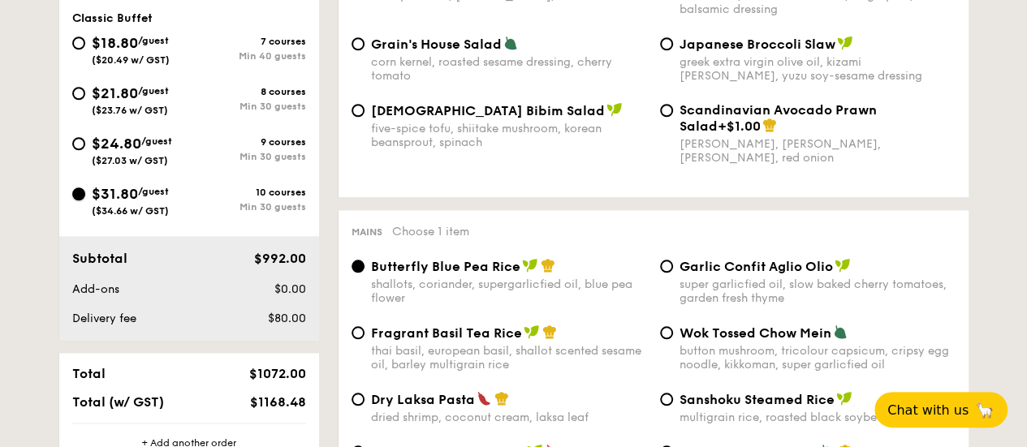
radio input "true"
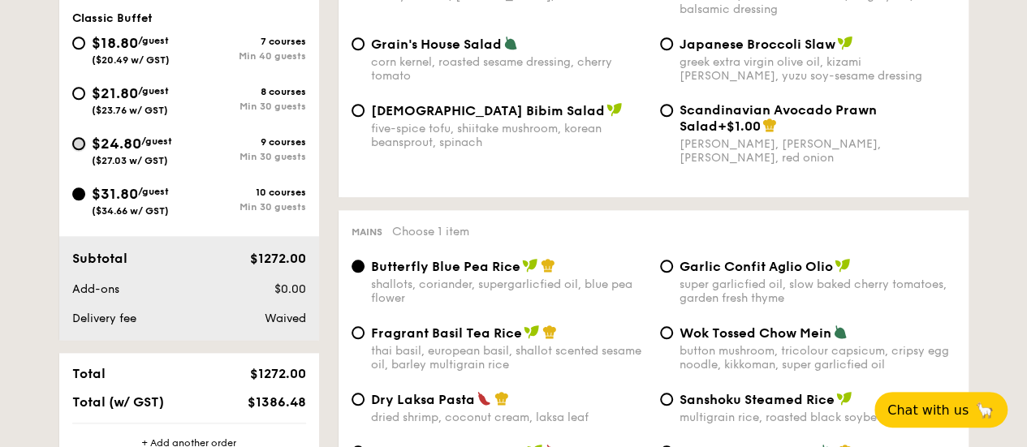
click at [75, 150] on input "$24.80 /guest ($27.03 w/ GST) 9 courses Min 30 guests" at bounding box center [78, 143] width 13 height 13
radio input "true"
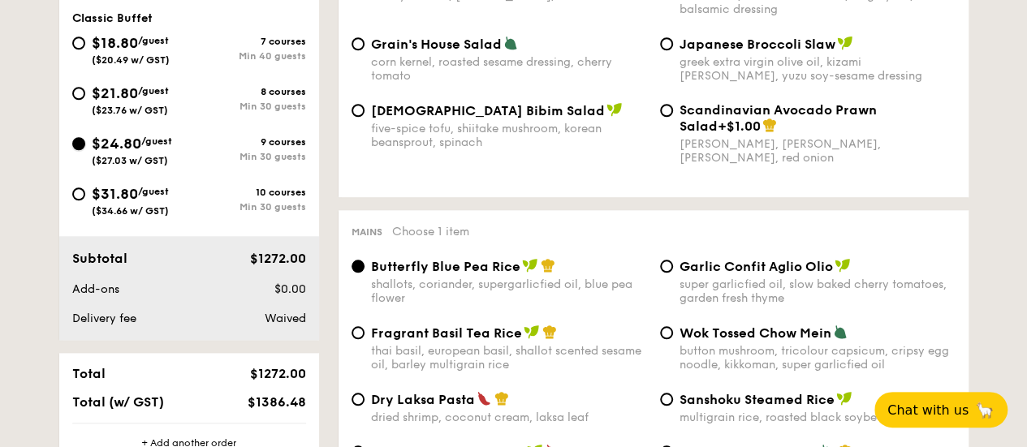
radio input "true"
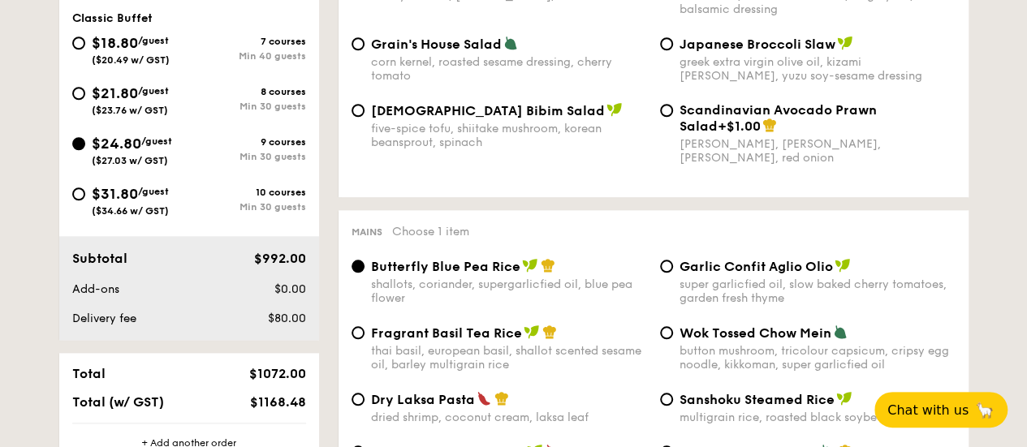
click at [86, 107] on div "$21.80 /guest ($23.76 w/ GST)" at bounding box center [130, 99] width 117 height 34
click at [85, 100] on input "$21.80 /guest ($23.76 w/ GST) 8 courses Min 30 guests" at bounding box center [78, 93] width 13 height 13
radio input "true"
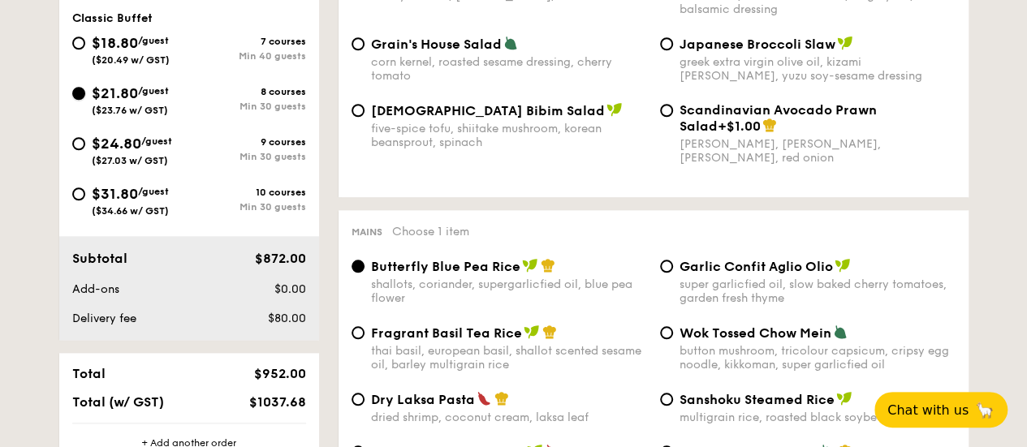
radio input "true"
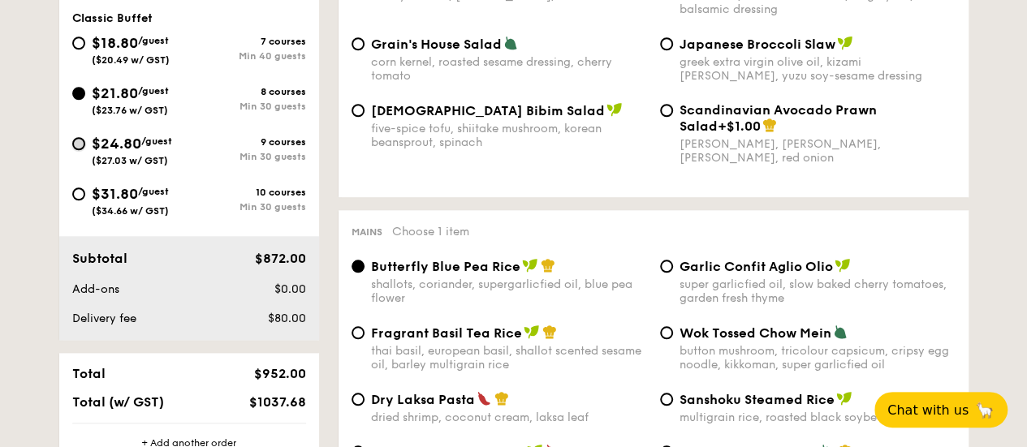
click at [78, 150] on input "$24.80 /guest ($27.03 w/ GST) 9 courses Min 30 guests" at bounding box center [78, 143] width 13 height 13
radio input "true"
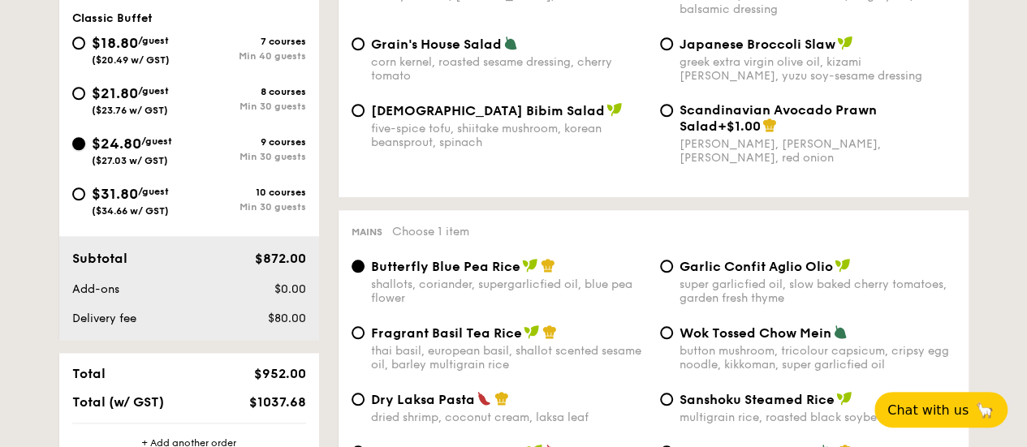
radio input "true"
